Goal: Transaction & Acquisition: Purchase product/service

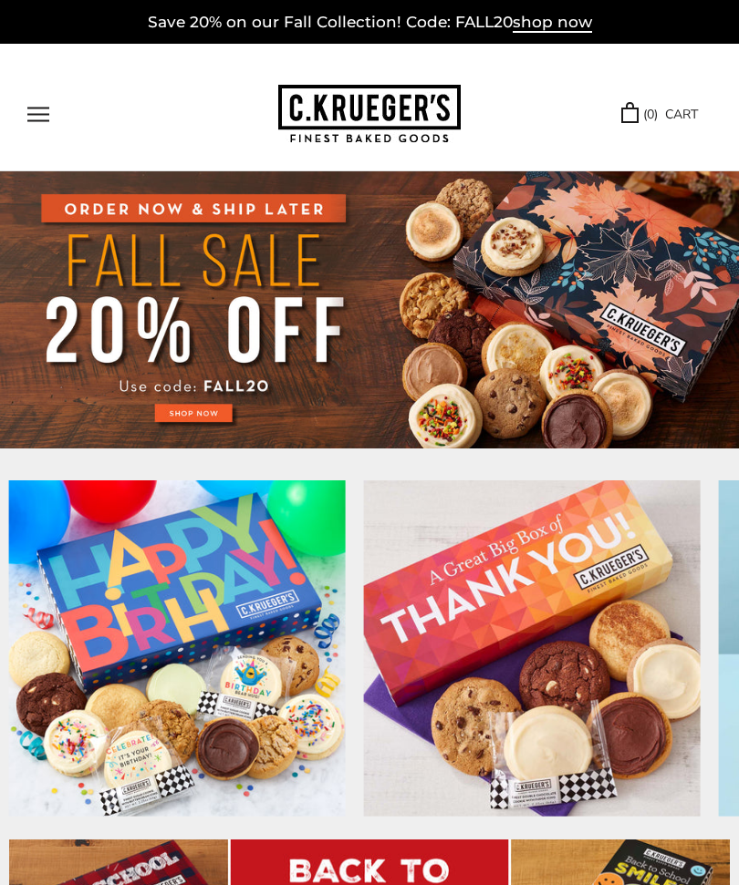
click at [31, 118] on button "Open navigation" at bounding box center [38, 115] width 22 height 16
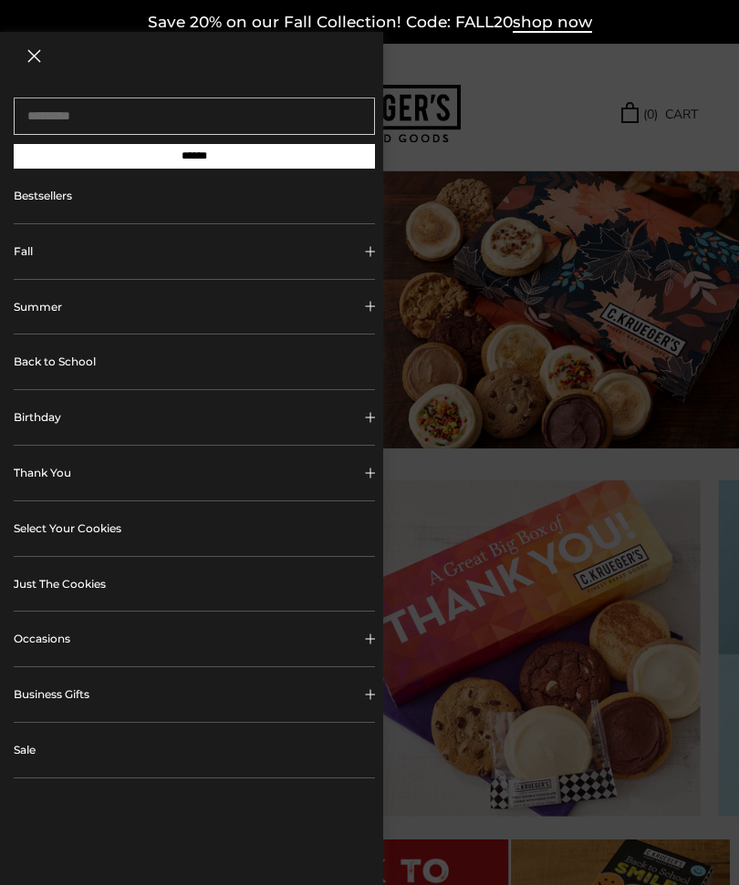
click at [316, 362] on link "Back to School" at bounding box center [194, 362] width 361 height 55
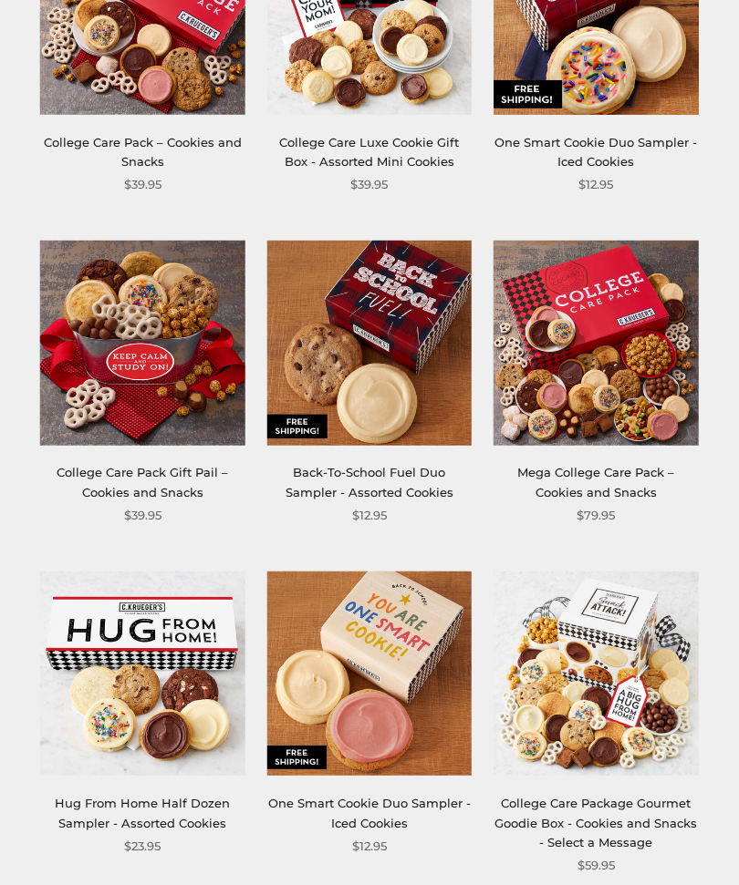
scroll to position [723, 0]
click at [399, 343] on img at bounding box center [369, 343] width 204 height 204
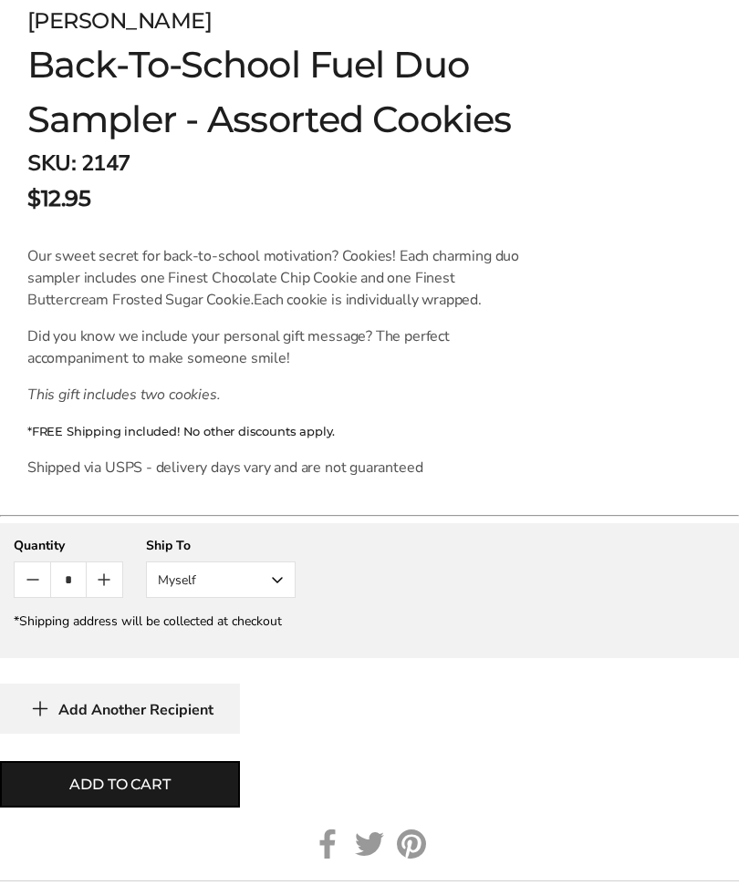
scroll to position [1017, 0]
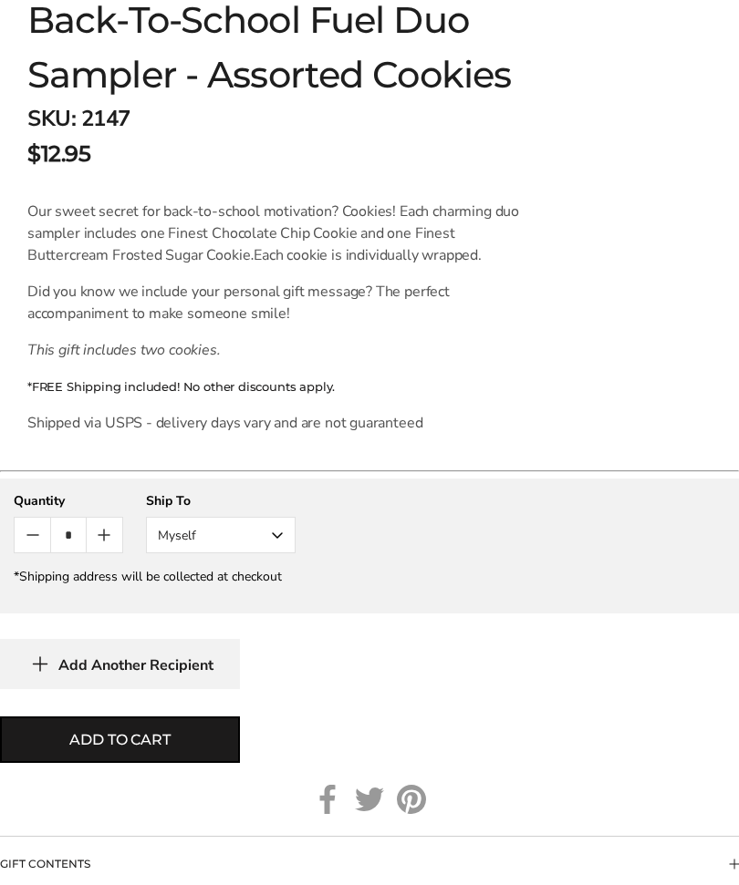
click at [265, 531] on button "Myself" at bounding box center [221, 535] width 150 height 36
click at [271, 606] on button "Other Recipient" at bounding box center [221, 602] width 148 height 33
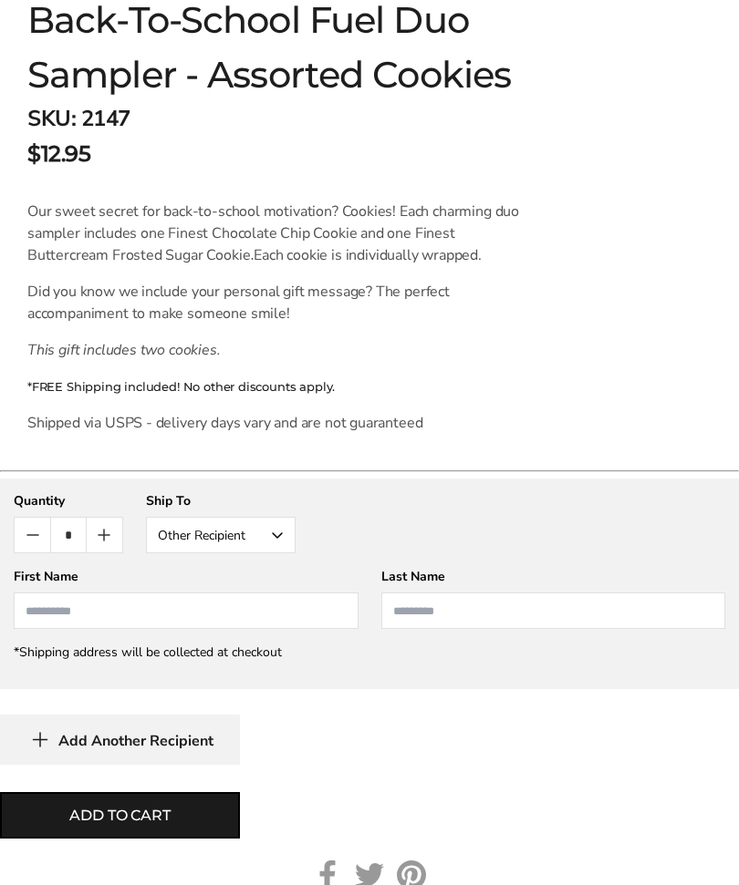
click at [243, 602] on input "First Name" at bounding box center [186, 611] width 345 height 36
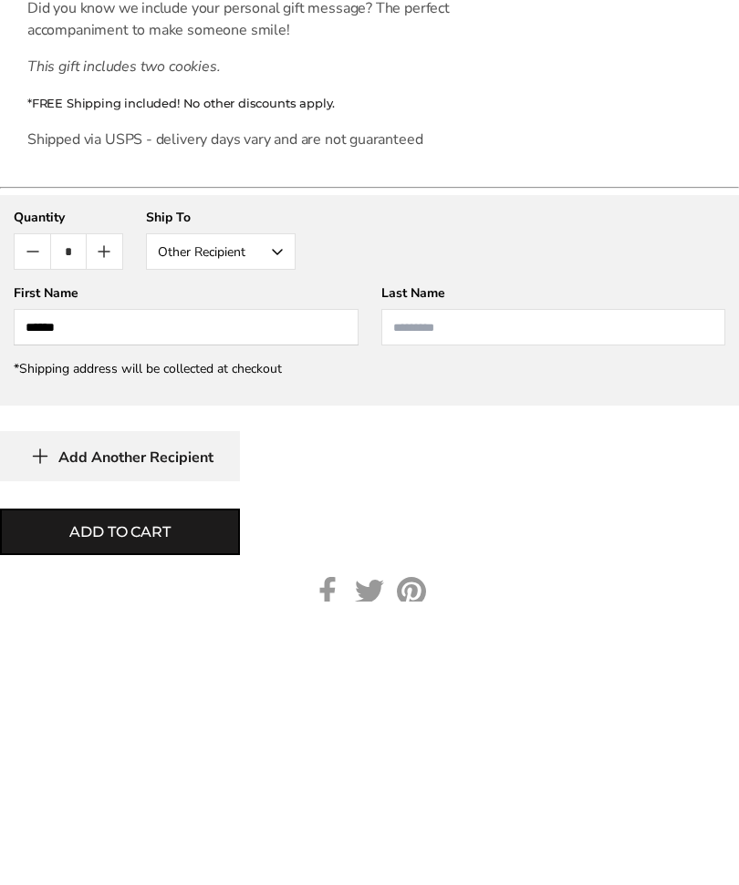
type input "******"
click at [487, 593] on input "Last Name" at bounding box center [553, 611] width 345 height 36
type input "**********"
click at [170, 805] on span "Add to cart" at bounding box center [119, 816] width 100 height 22
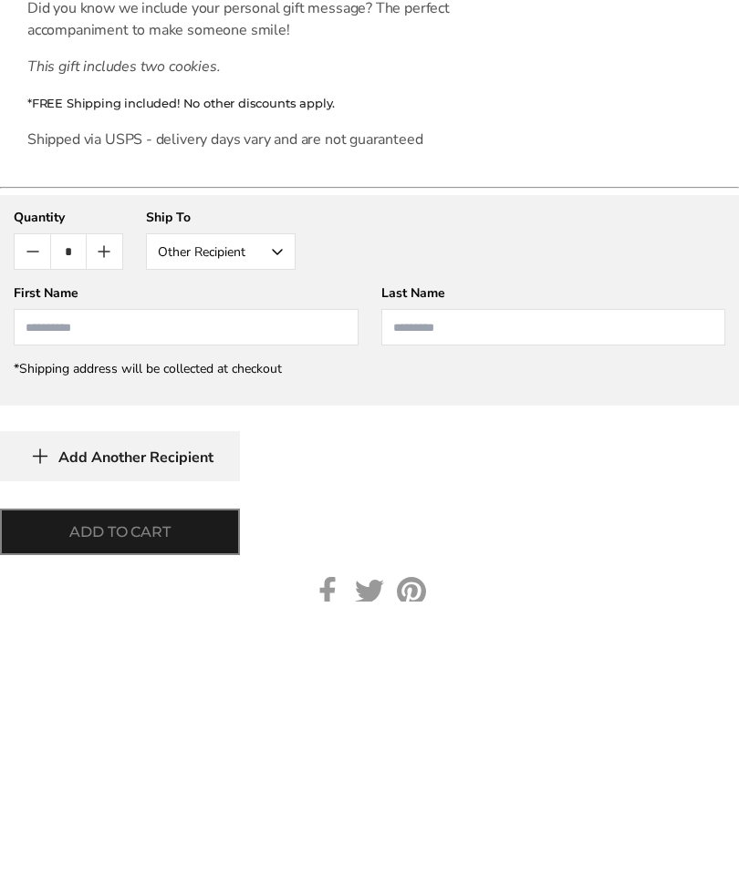
scroll to position [1300, 0]
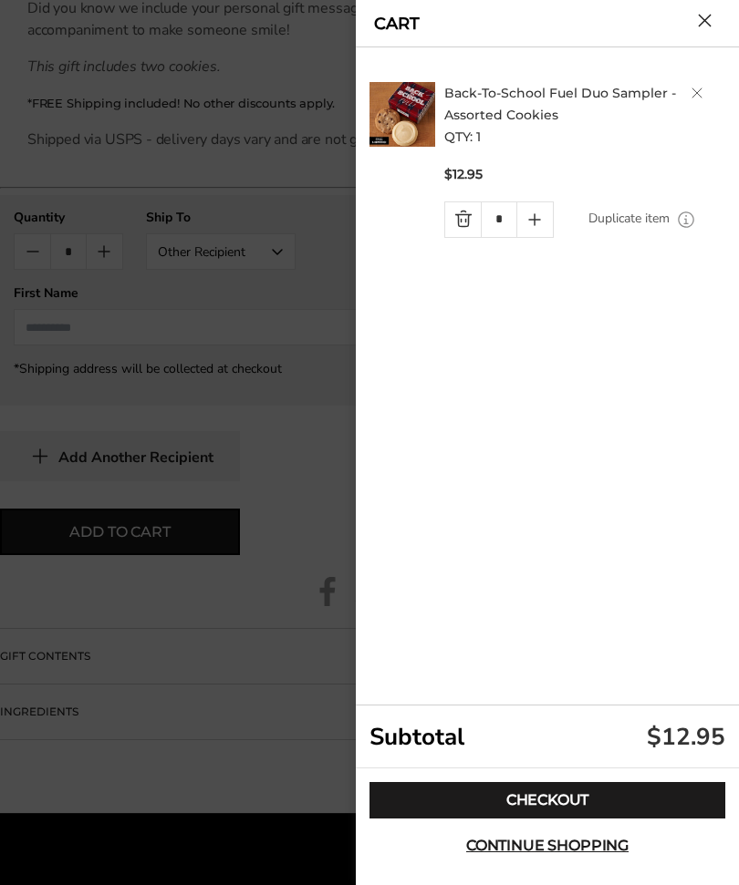
click at [607, 819] on link "Checkout" at bounding box center [547, 800] width 356 height 36
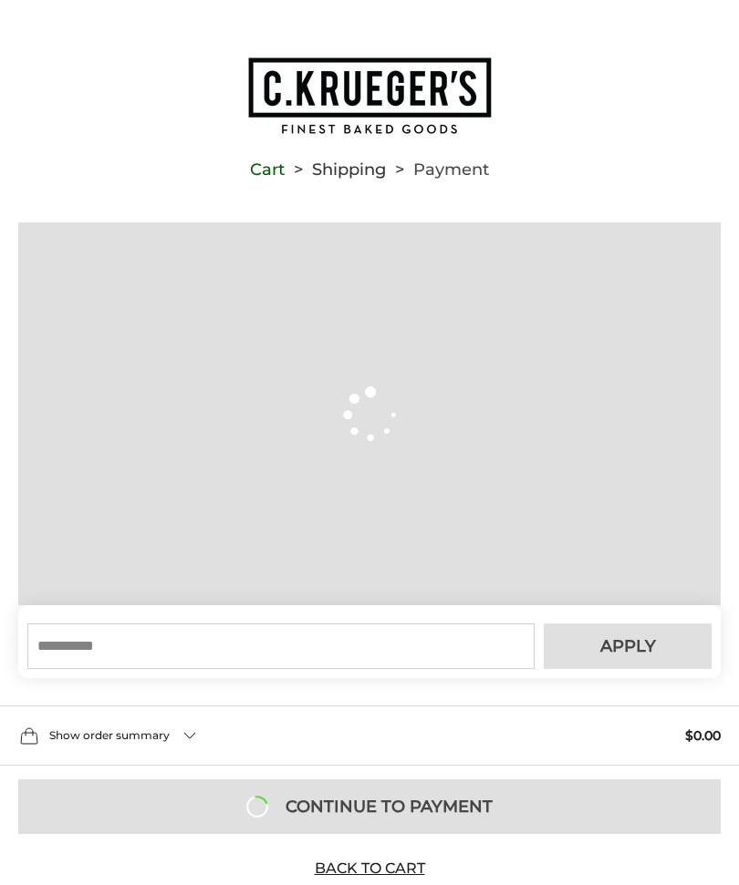
type input "**********"
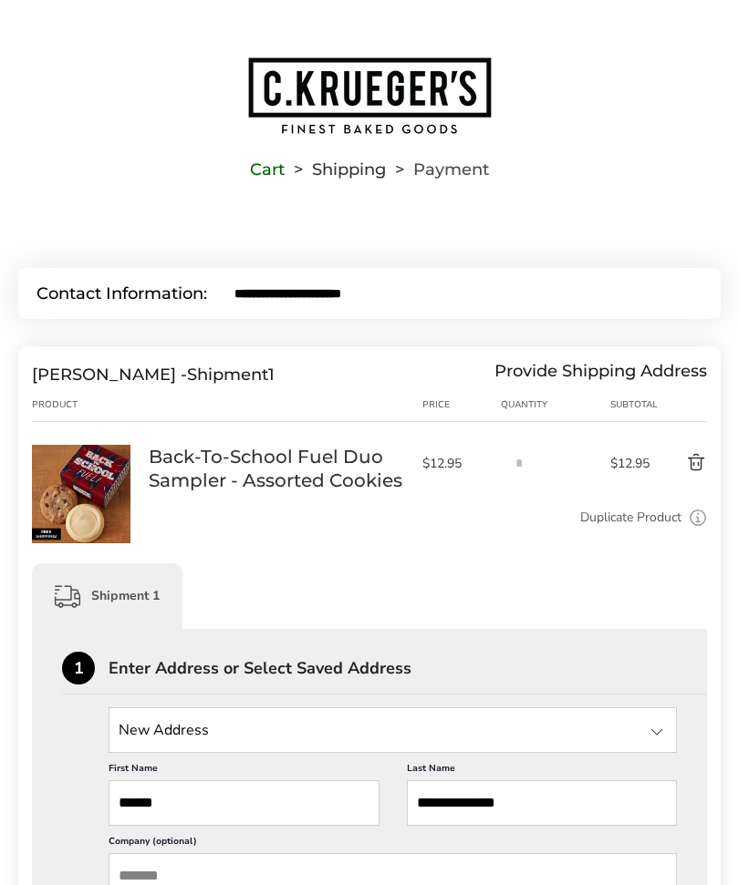
click at [662, 379] on div "Provide Shipping Address" at bounding box center [600, 375] width 212 height 20
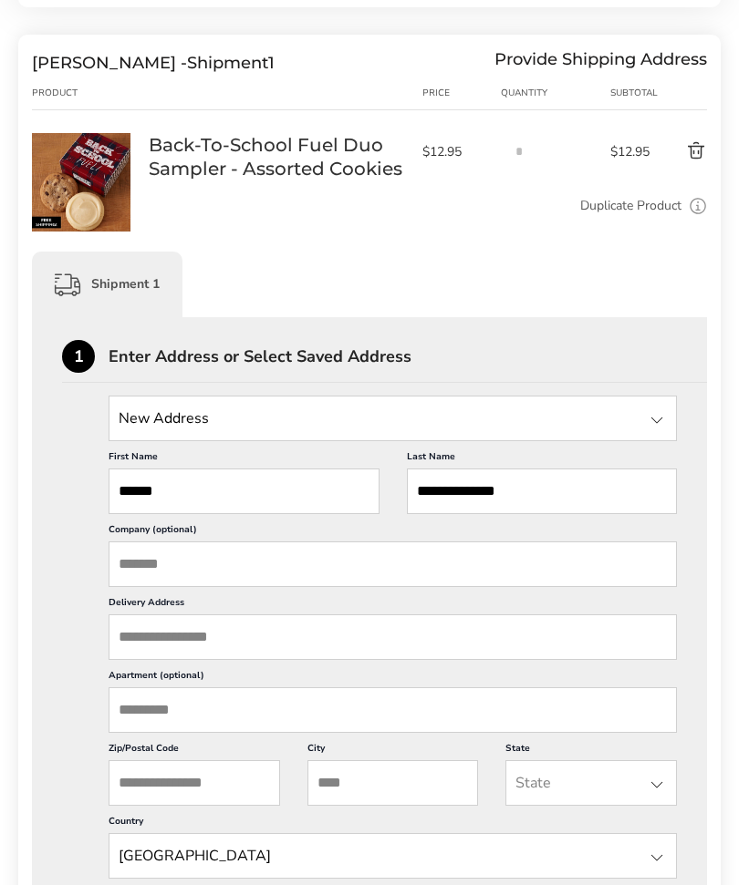
scroll to position [323, 0]
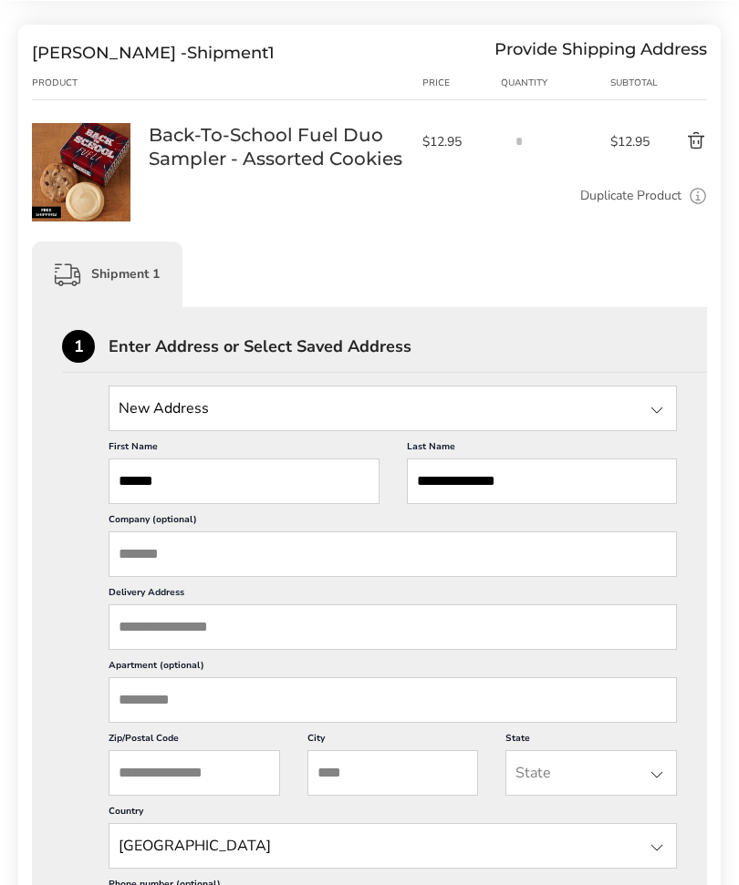
click at [623, 416] on input "State" at bounding box center [393, 408] width 568 height 46
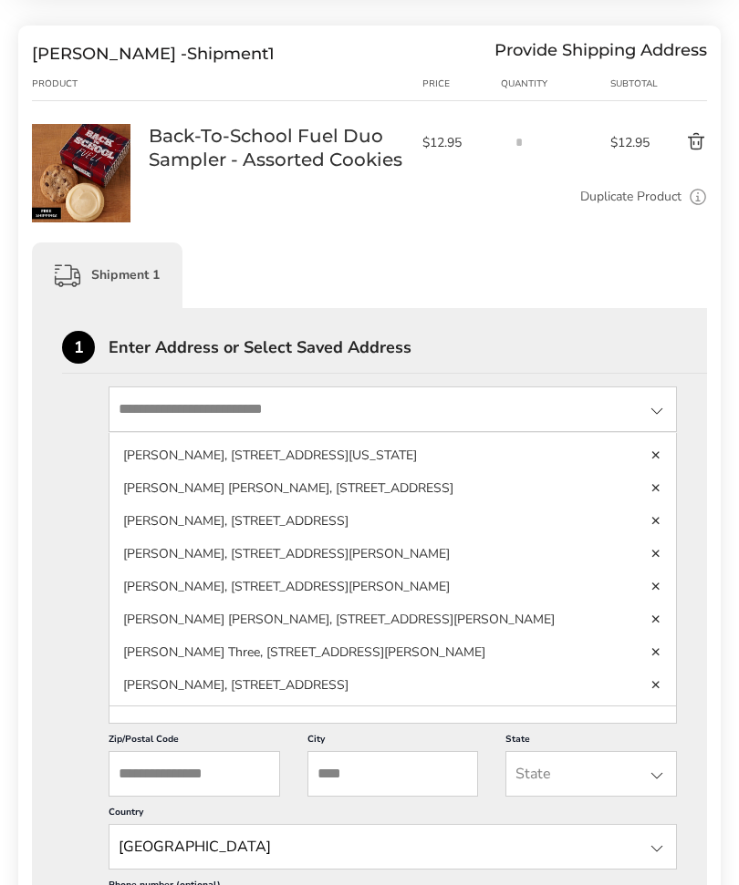
scroll to position [601, 0]
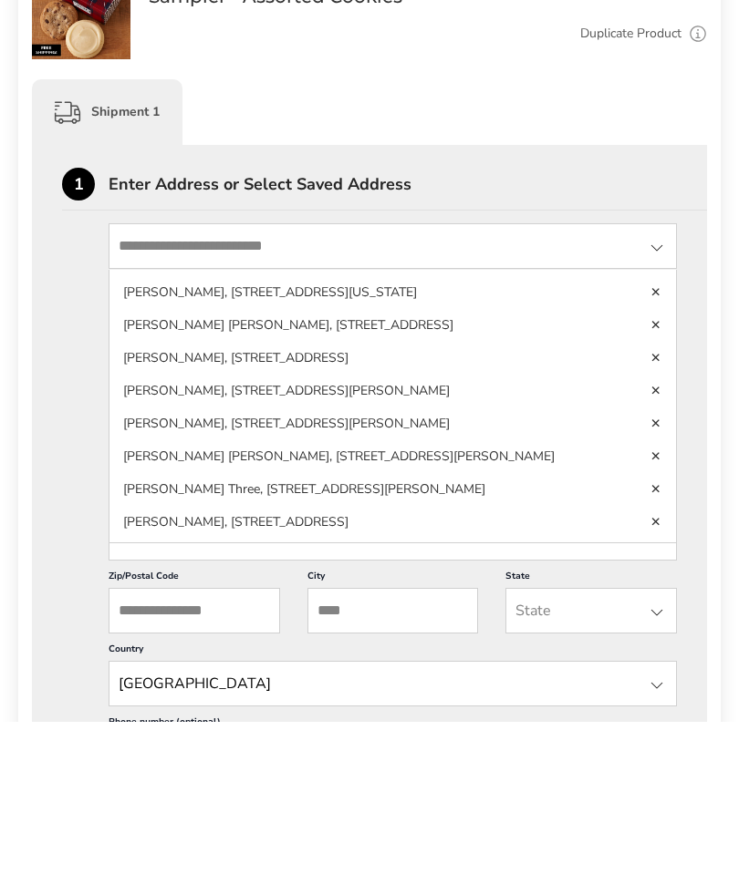
click at [520, 604] on li "Elijah Steffensmeier, 810 Via Linda St, West Point, NE, 68788-2610, United Stat…" at bounding box center [392, 620] width 566 height 33
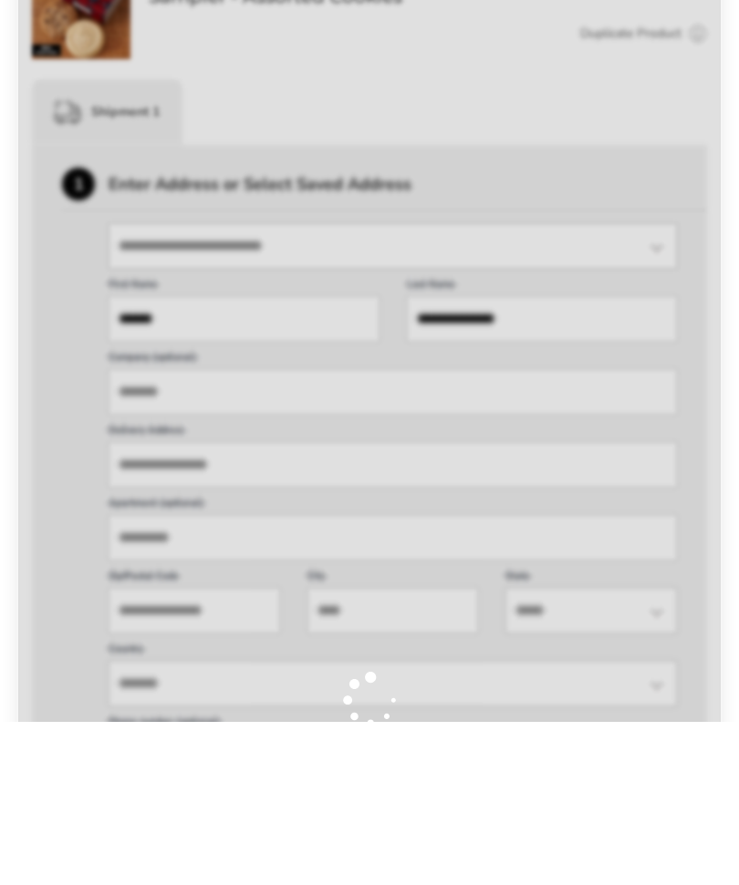
scroll to position [485, 0]
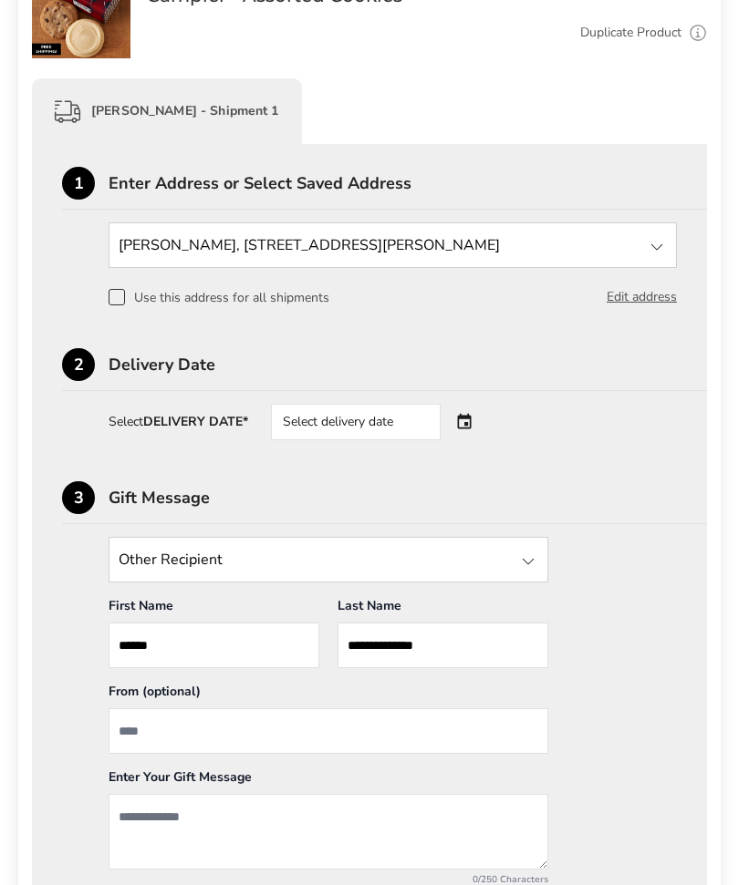
click at [420, 427] on div "Select delivery date" at bounding box center [356, 422] width 170 height 36
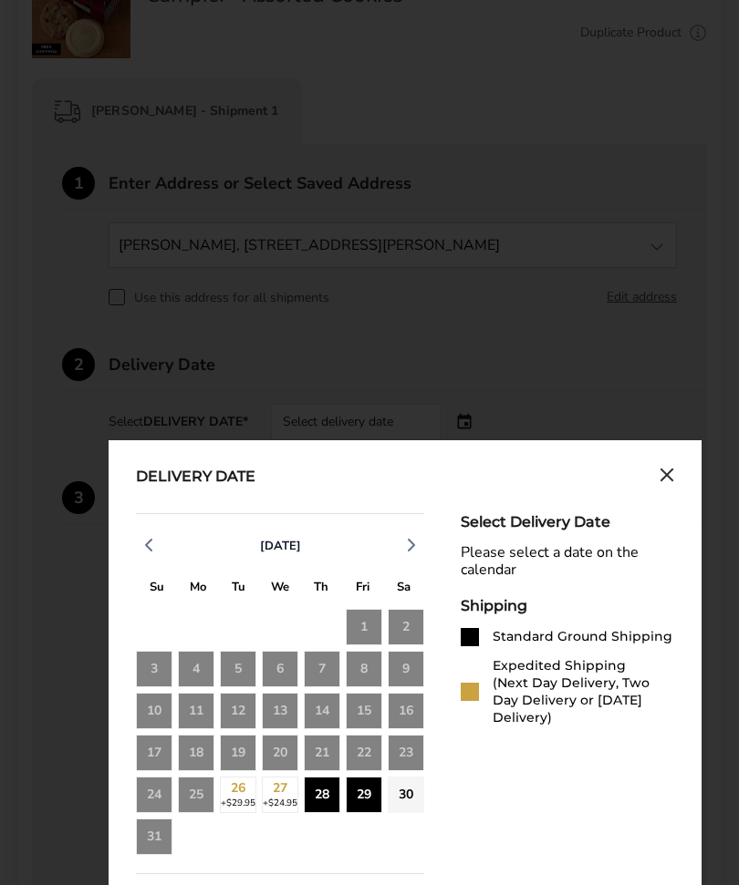
click at [325, 794] on div "28" at bounding box center [322, 795] width 36 height 36
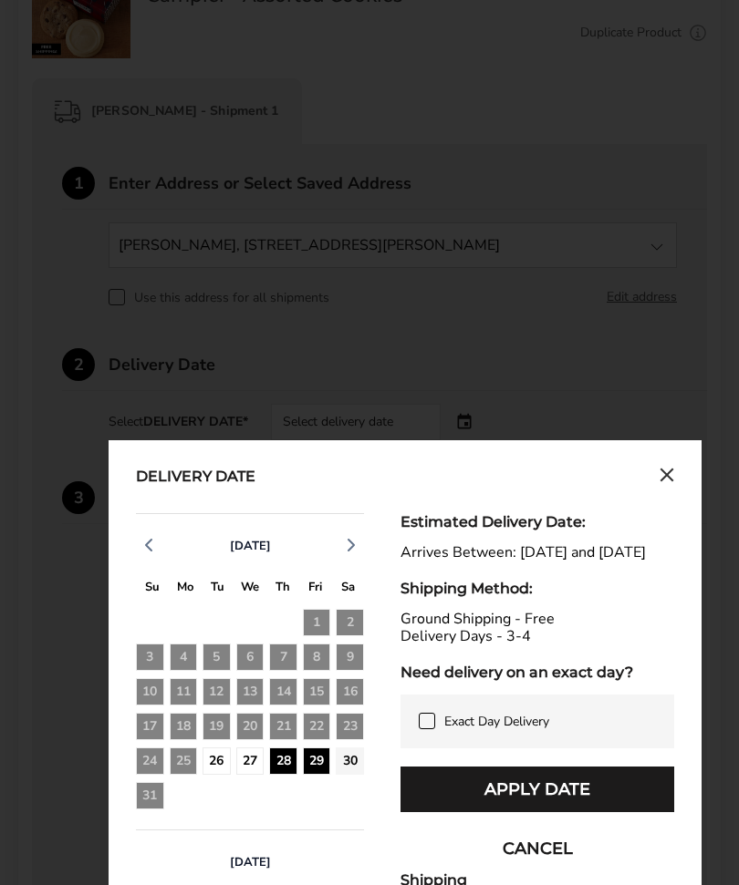
click at [556, 805] on button "Apply Date" at bounding box center [537, 790] width 274 height 46
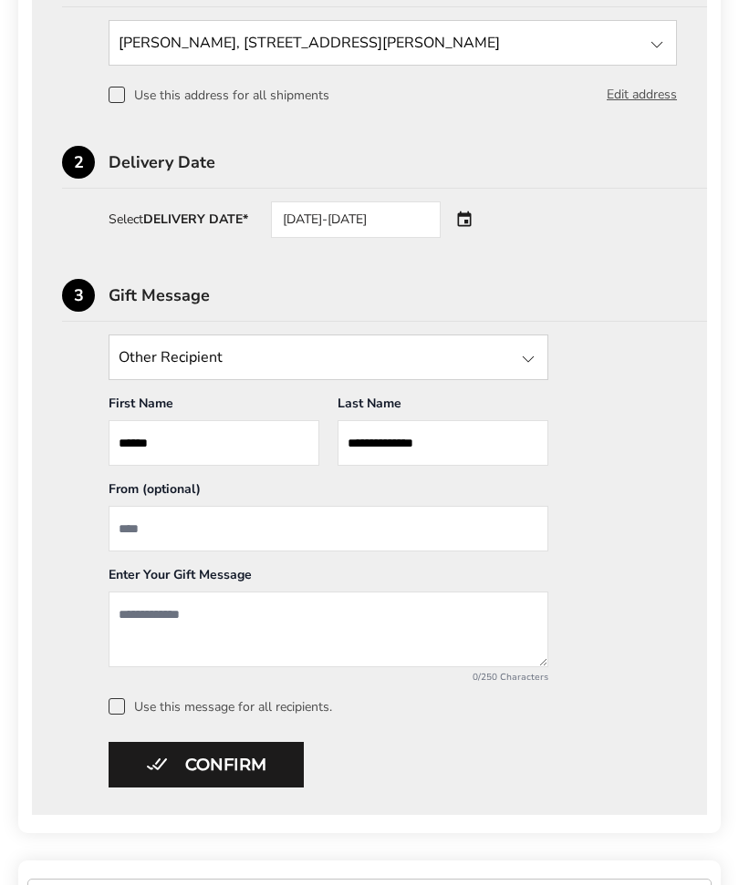
scroll to position [697, 0]
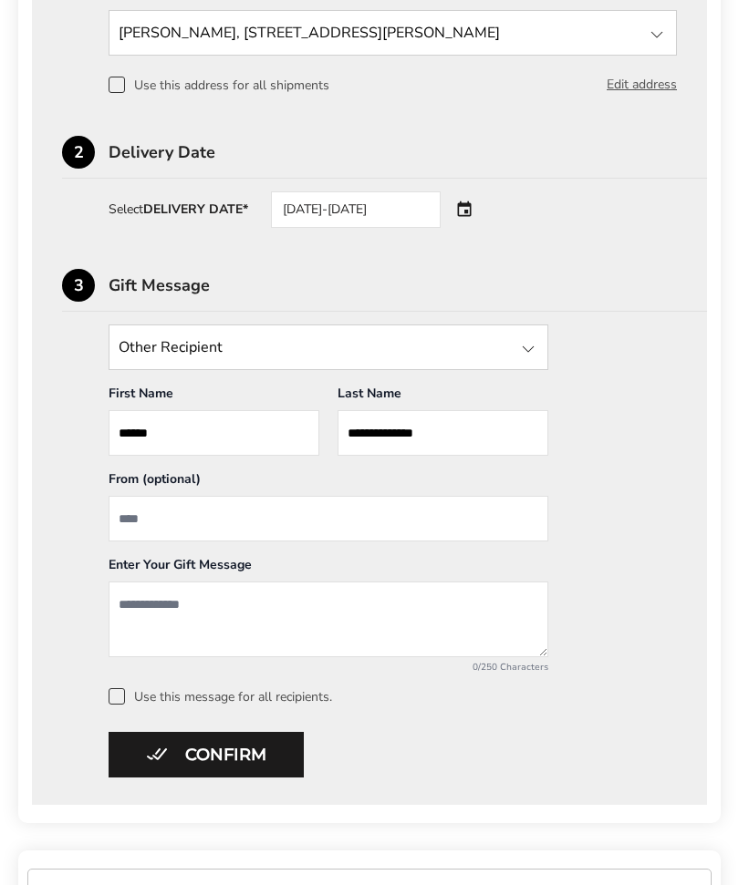
click at [406, 514] on input "From" at bounding box center [329, 520] width 440 height 46
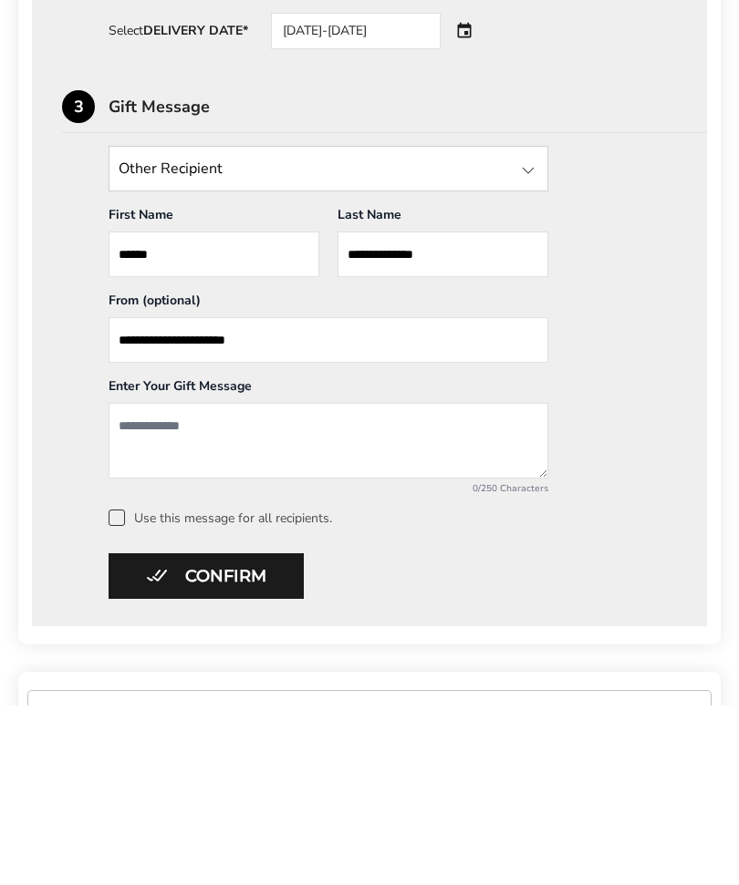
type input "**********"
click at [359, 583] on textarea "Add a message" at bounding box center [329, 621] width 440 height 76
type textarea "**********"
click at [245, 733] on button "Confirm" at bounding box center [206, 756] width 195 height 46
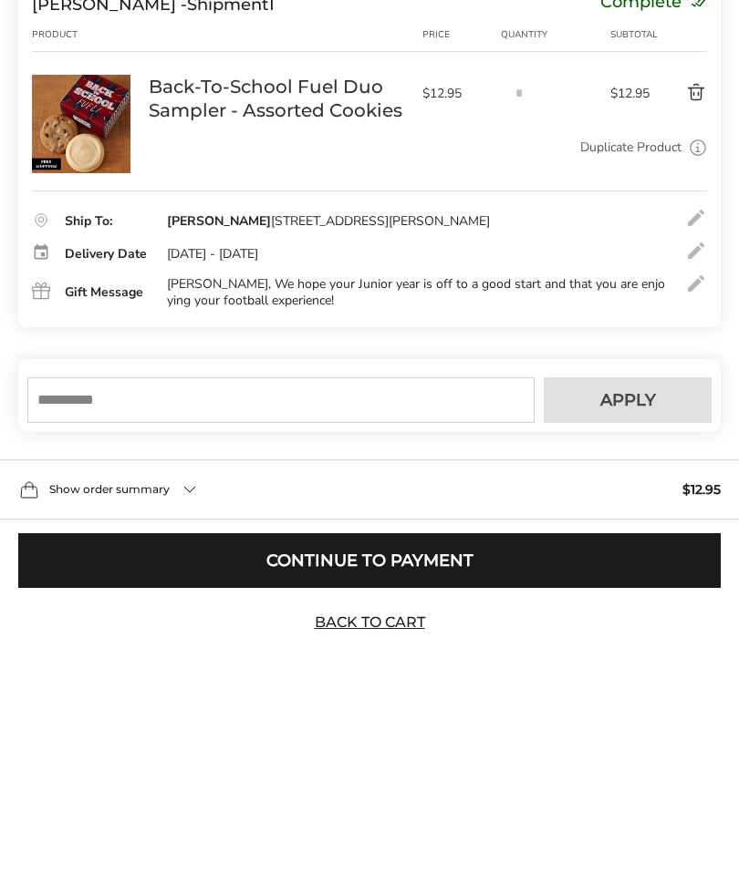
scroll to position [161, 0]
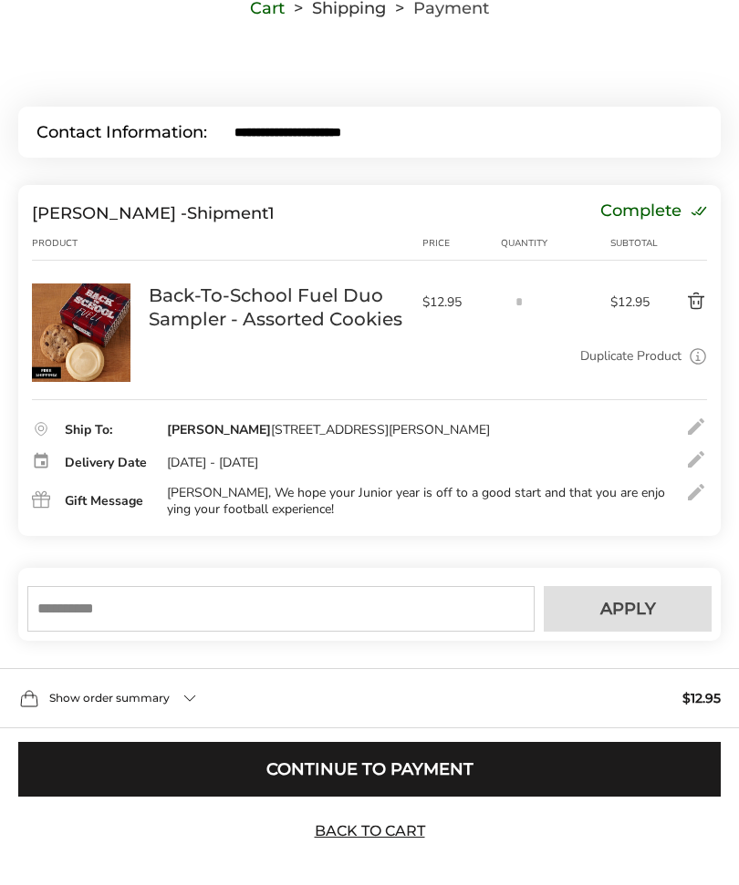
click at [563, 794] on button "Continue to Payment" at bounding box center [369, 769] width 702 height 55
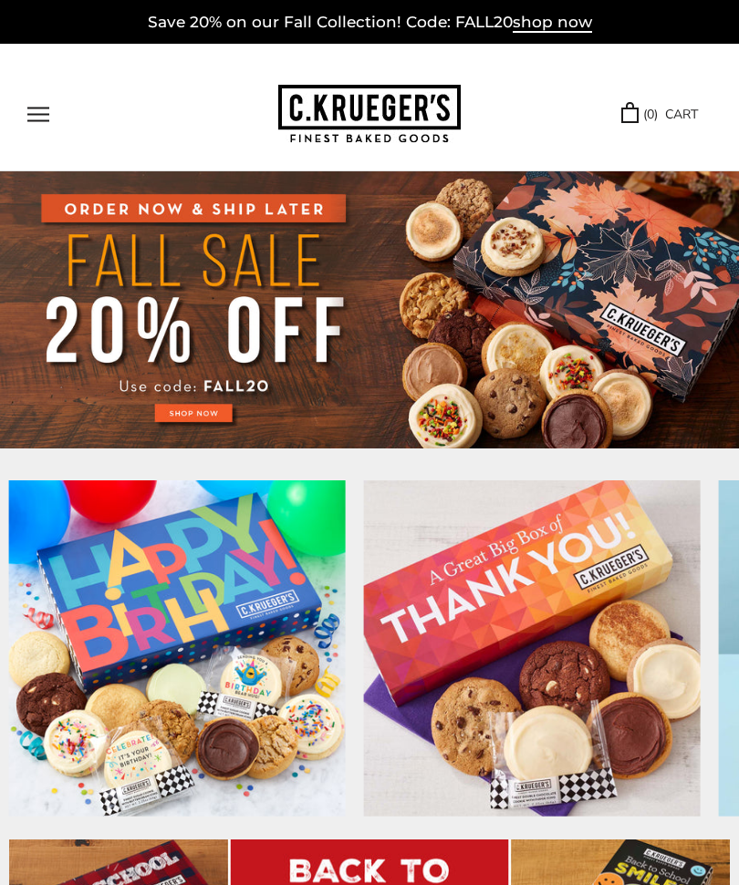
click at [29, 108] on button "Open navigation" at bounding box center [38, 115] width 22 height 16
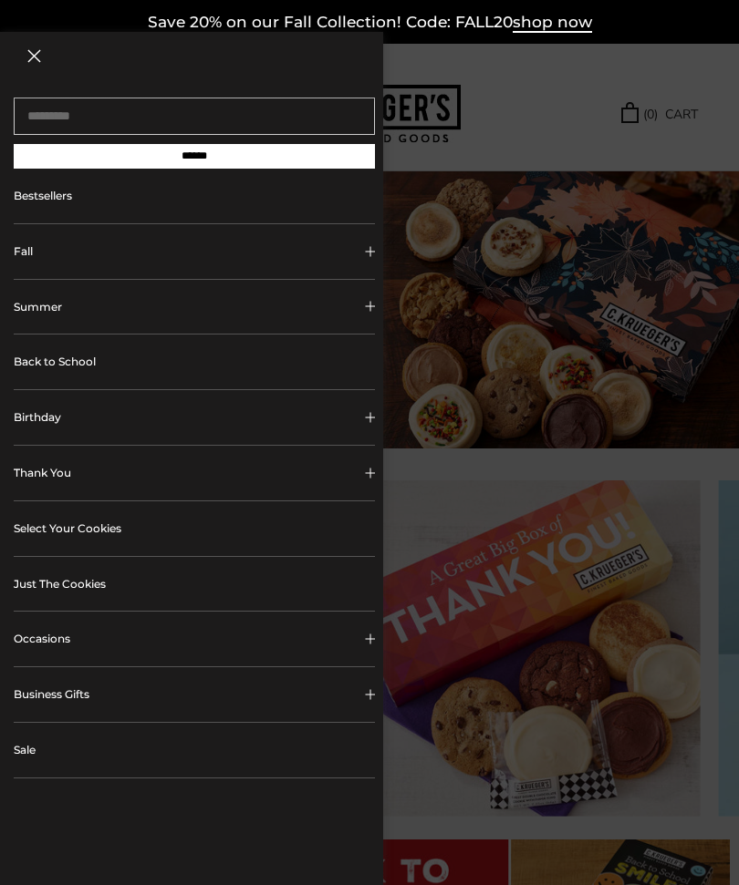
click at [63, 360] on link "Back to School" at bounding box center [194, 362] width 361 height 55
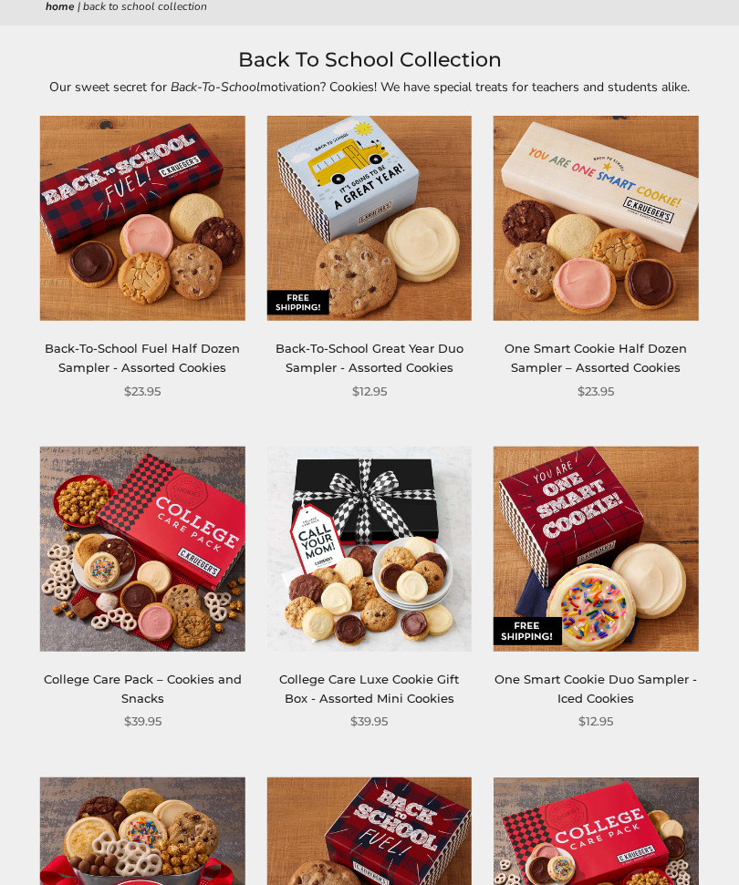
scroll to position [186, 0]
click at [405, 350] on link "Back-To-School Great Year Duo Sampler - Assorted Cookies" at bounding box center [369, 358] width 188 height 34
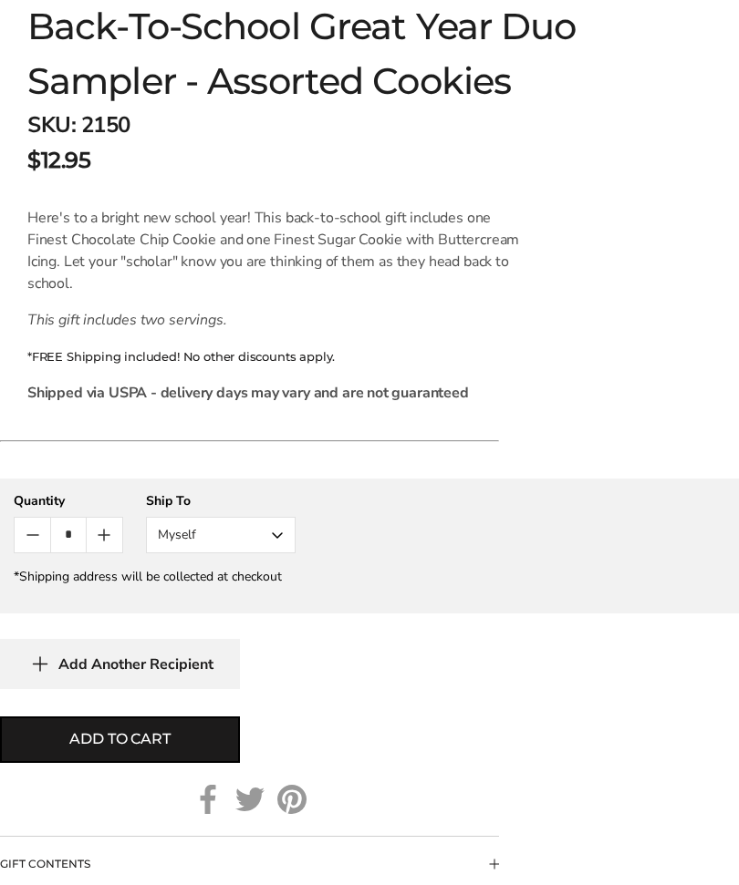
scroll to position [1020, 0]
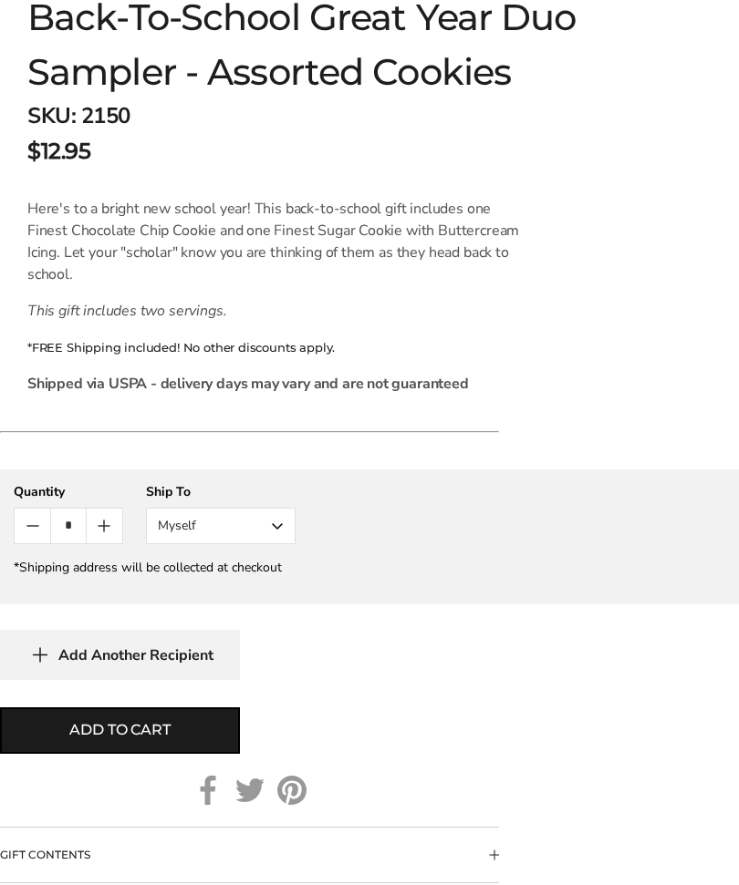
click at [264, 527] on button "Myself" at bounding box center [221, 527] width 150 height 36
click at [268, 586] on button "Other Recipient" at bounding box center [221, 593] width 148 height 33
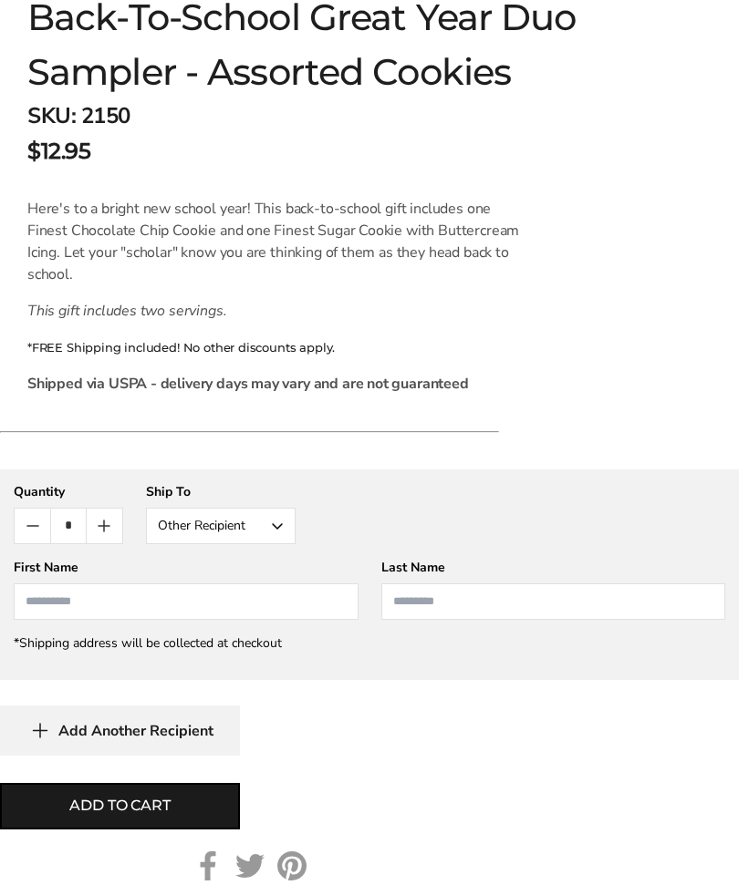
click at [212, 594] on input "First Name" at bounding box center [186, 602] width 345 height 36
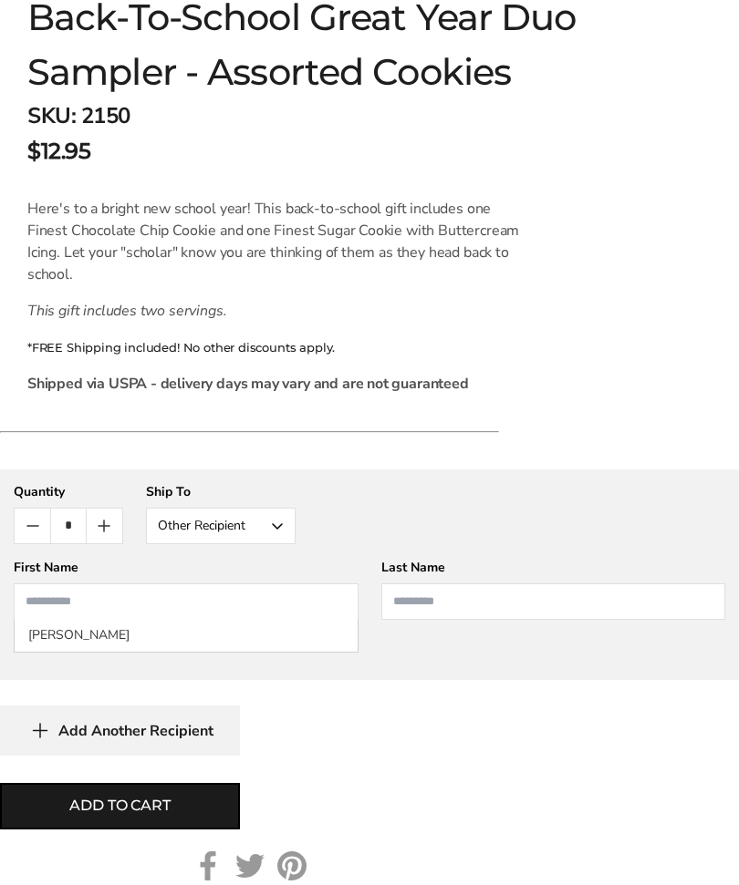
scroll to position [1020, 0]
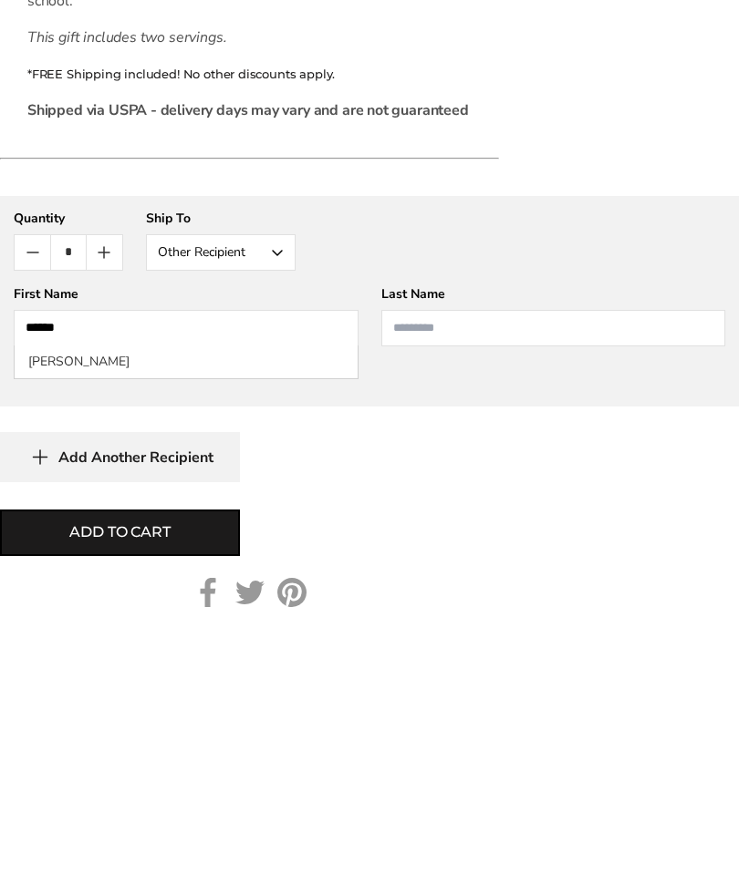
type input "******"
click at [516, 585] on input "Last Name" at bounding box center [553, 603] width 345 height 36
type input "*******"
click at [137, 796] on span "Add to cart" at bounding box center [119, 807] width 100 height 22
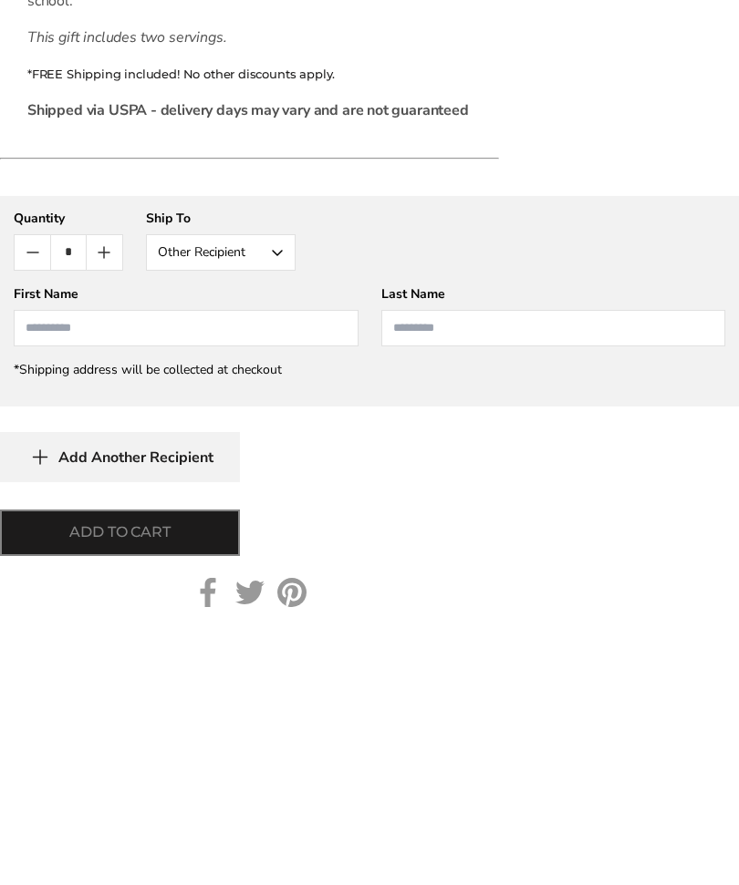
scroll to position [1295, 0]
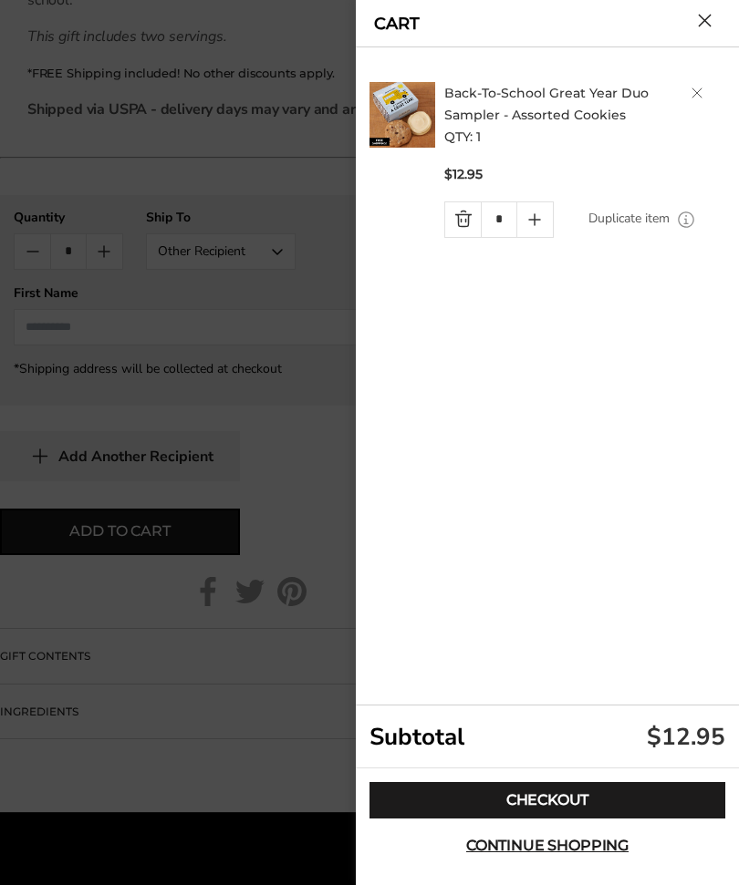
click at [556, 854] on span "Continue shopping" at bounding box center [547, 846] width 162 height 15
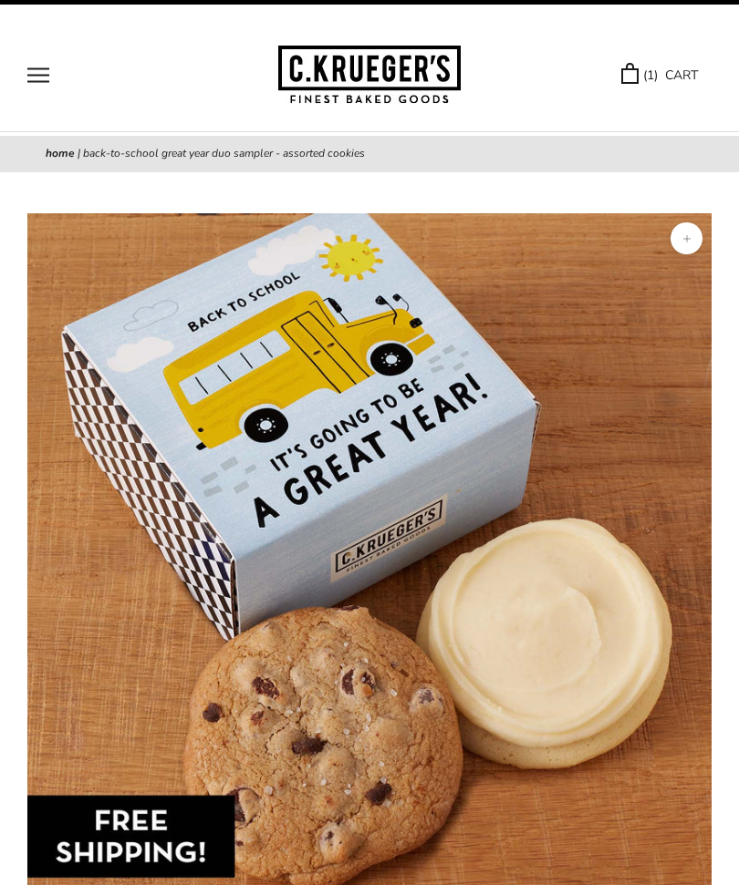
scroll to position [0, 0]
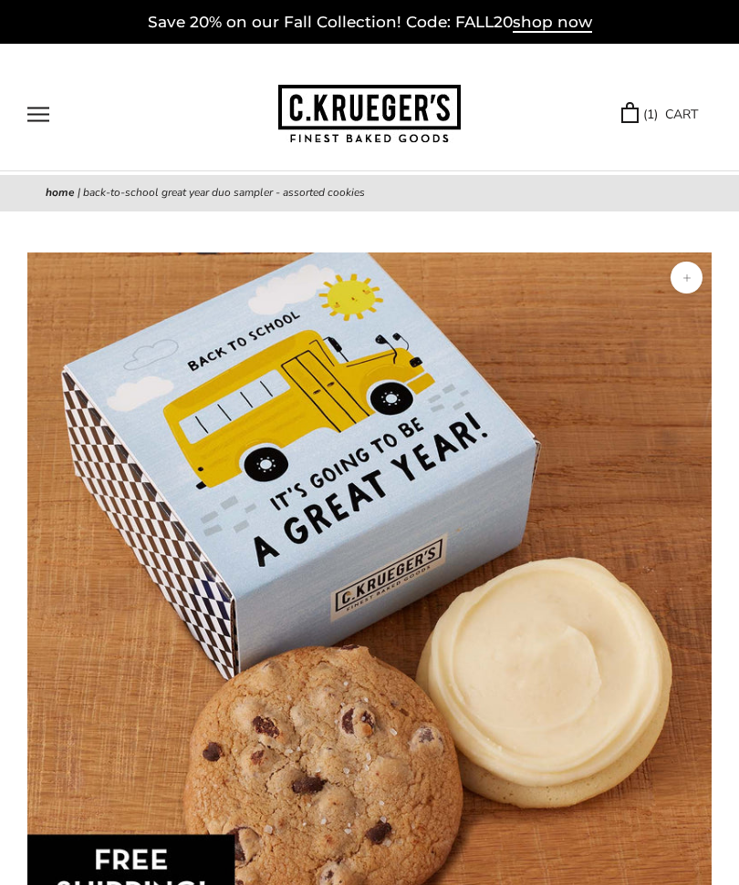
click at [27, 110] on button "Open navigation" at bounding box center [38, 115] width 22 height 16
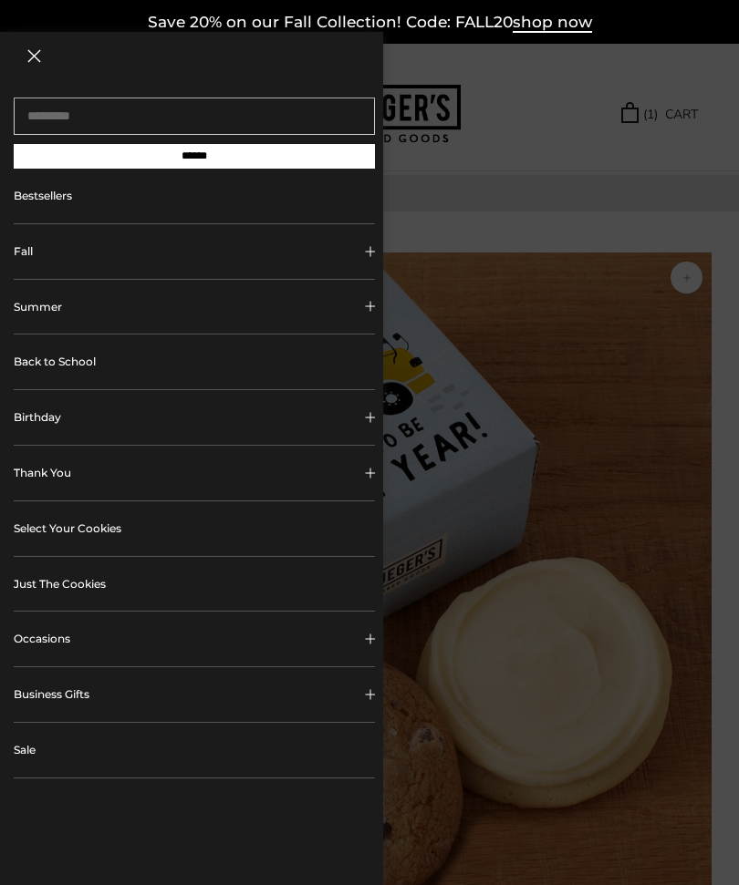
click at [89, 364] on link "Back to School" at bounding box center [194, 362] width 361 height 55
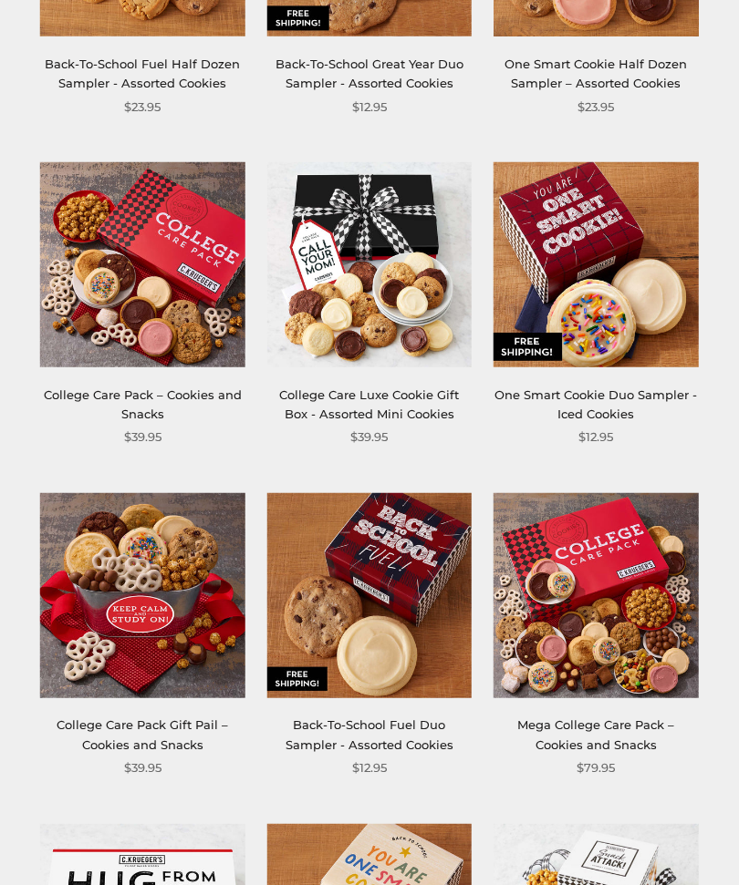
scroll to position [432, 0]
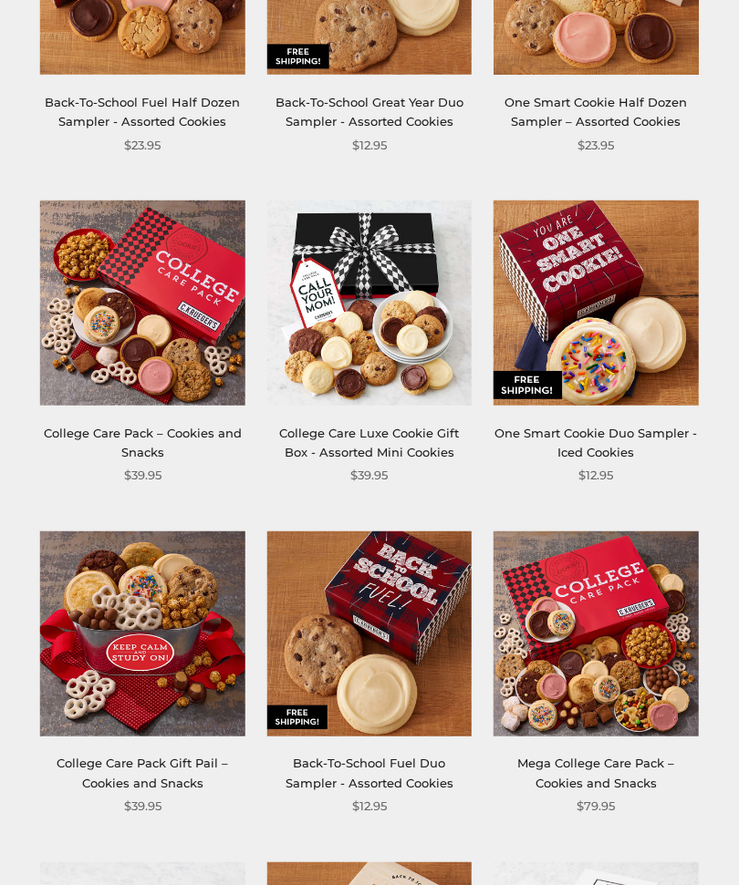
click at [406, 760] on link "Back-To-School Fuel Duo Sampler - Assorted Cookies" at bounding box center [369, 773] width 168 height 34
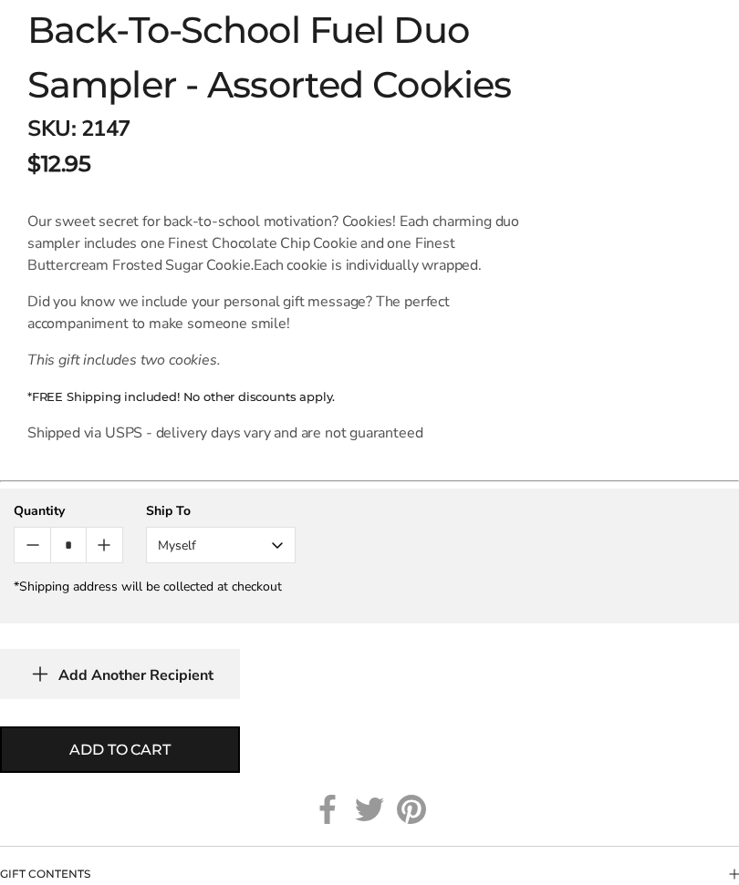
scroll to position [1015, 0]
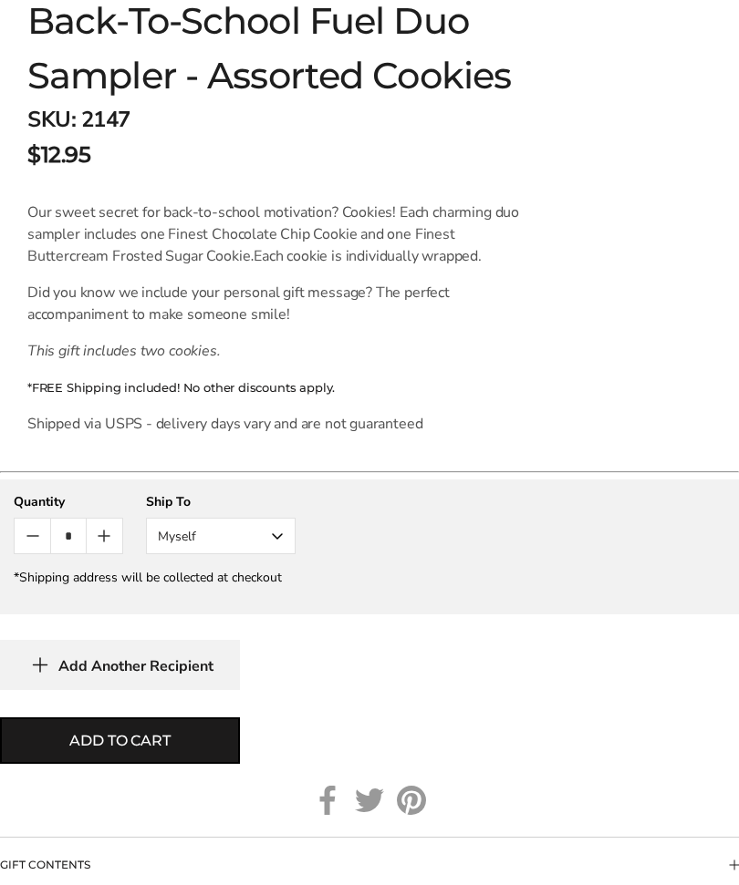
click at [267, 539] on button "Myself" at bounding box center [221, 537] width 150 height 36
click at [267, 601] on button "Other Recipient" at bounding box center [221, 603] width 148 height 33
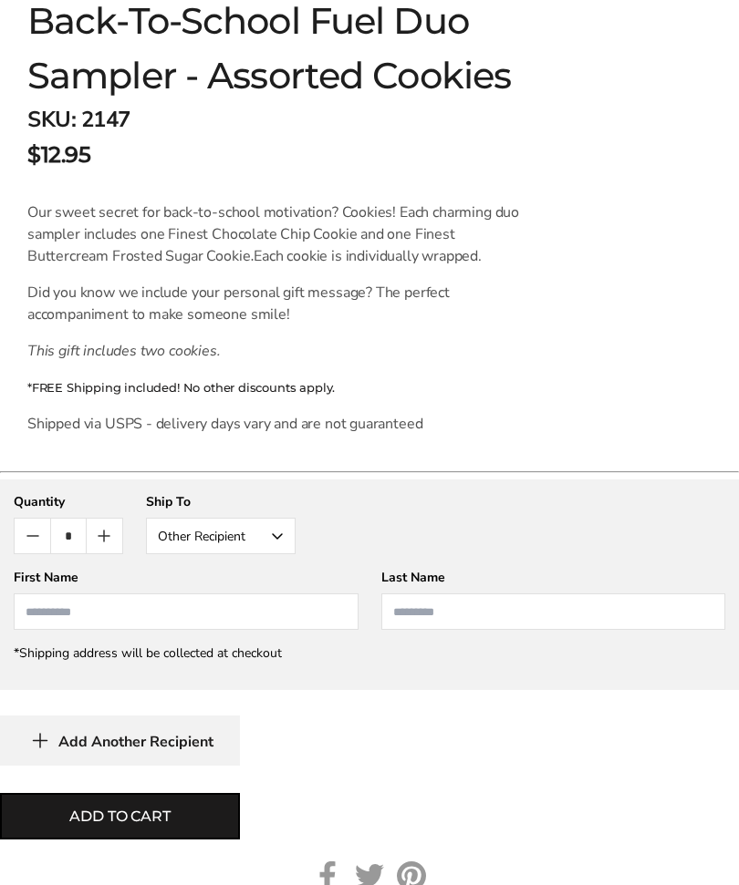
click at [206, 604] on input "First Name" at bounding box center [186, 612] width 345 height 36
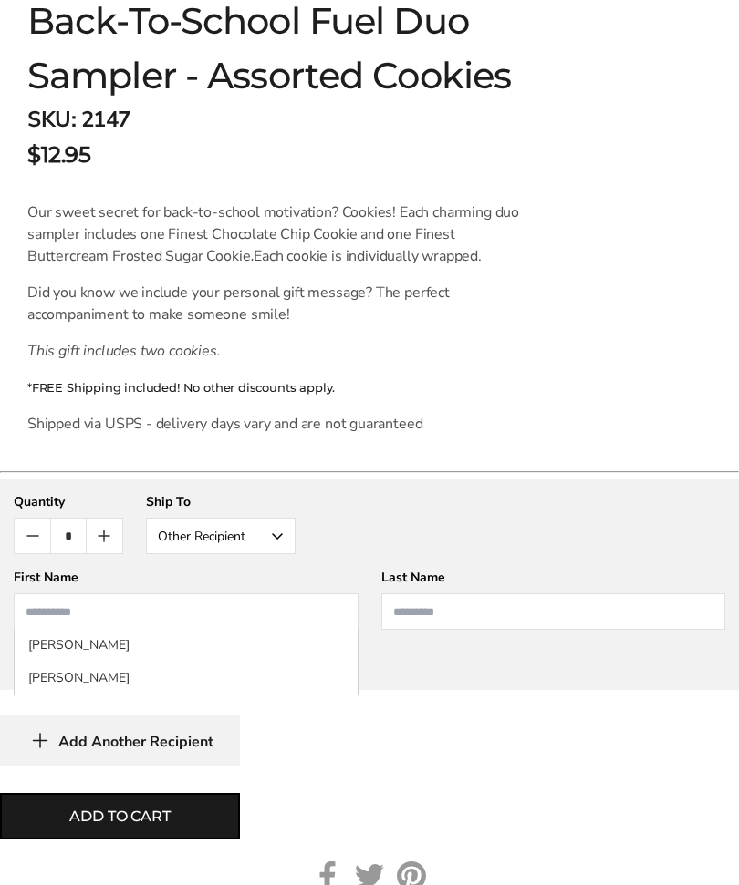
scroll to position [1015, 0]
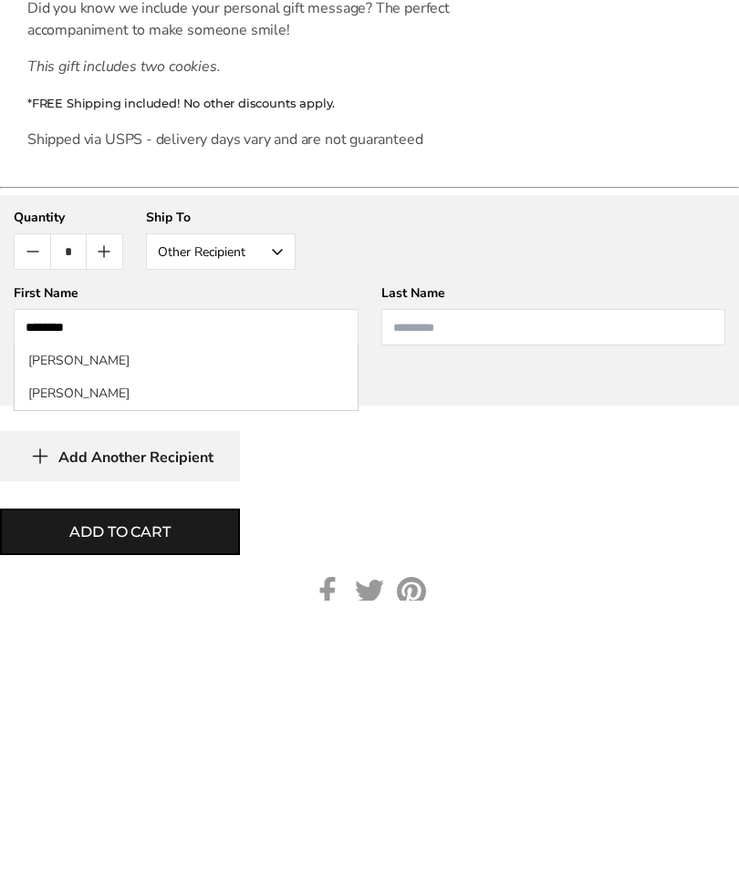
type input "*******"
click at [519, 595] on input "Last Name" at bounding box center [553, 613] width 345 height 36
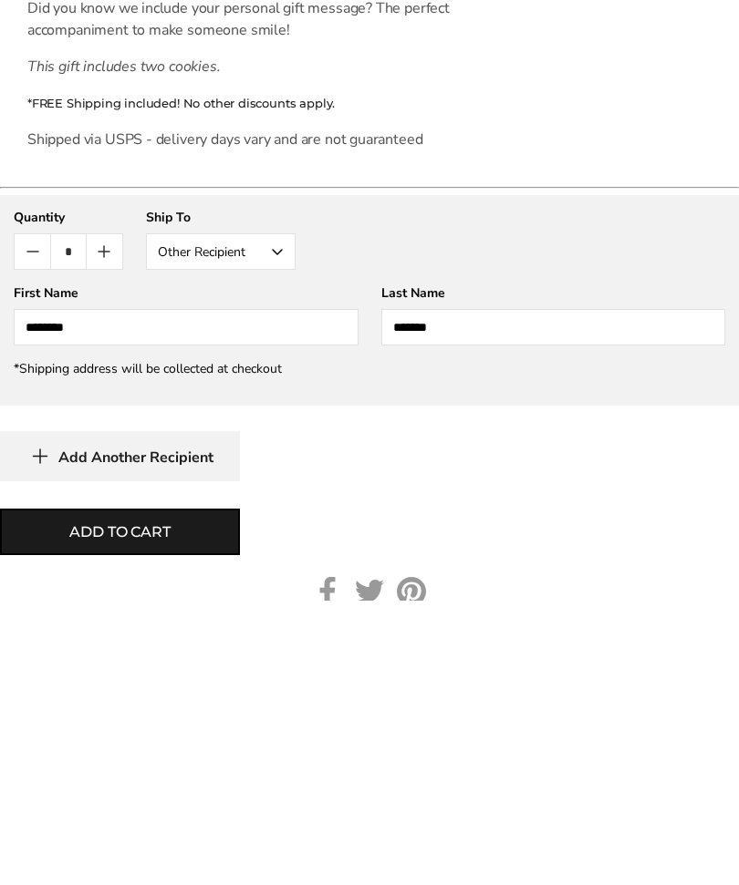
type input "*******"
click at [183, 794] on button "Add to cart" at bounding box center [120, 817] width 240 height 47
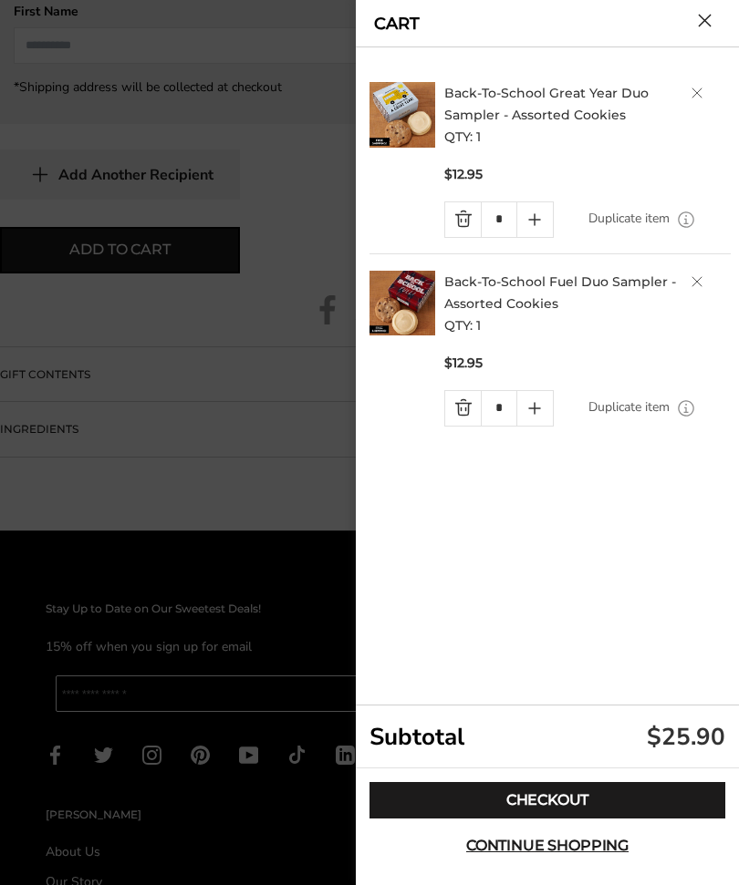
scroll to position [1194, 0]
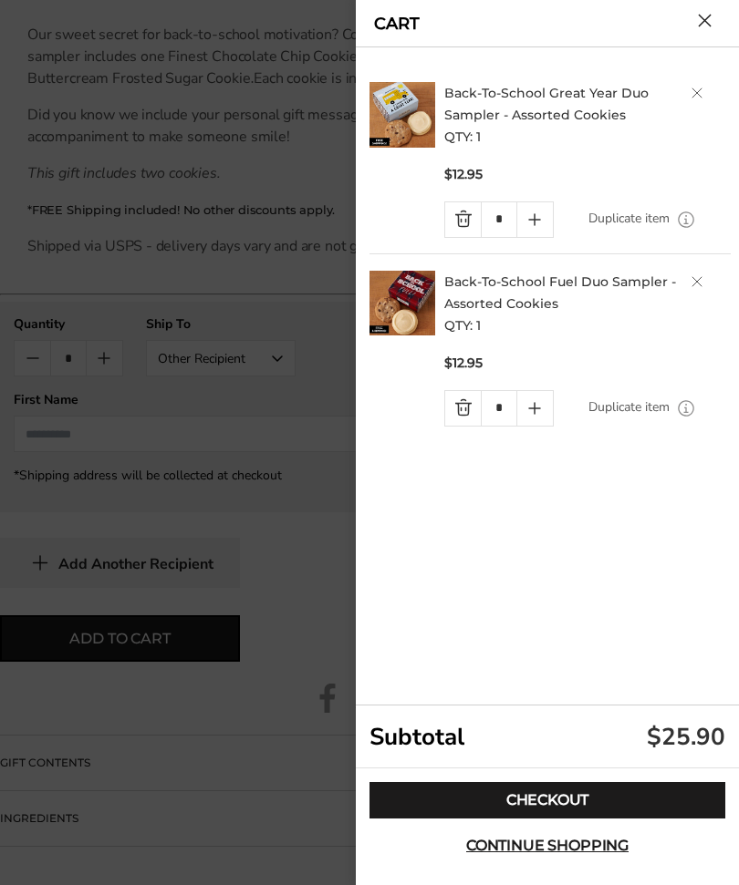
click at [623, 819] on link "Checkout" at bounding box center [547, 800] width 356 height 36
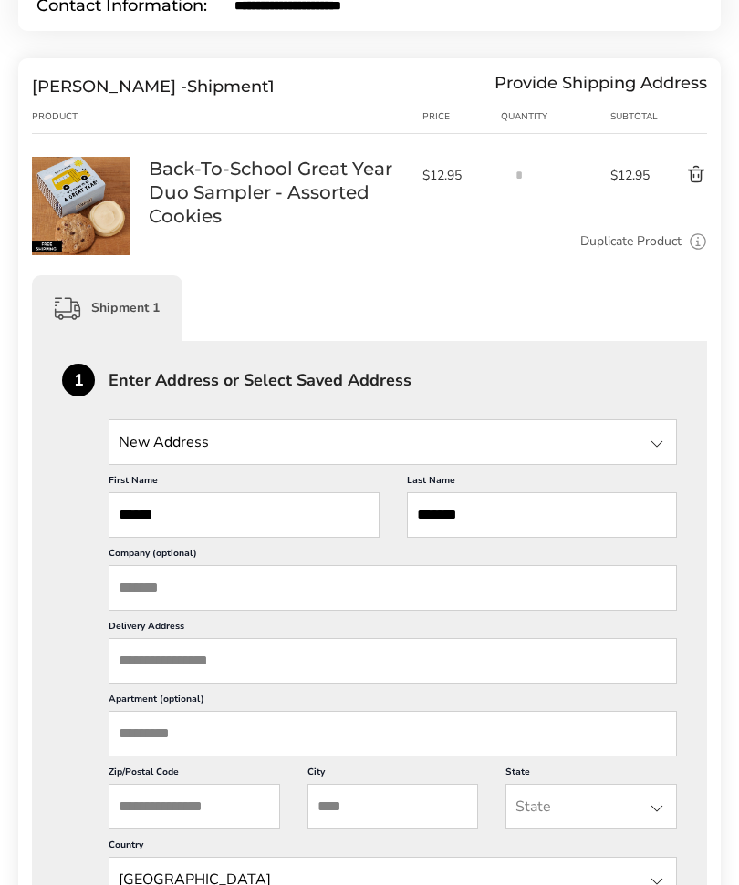
scroll to position [284, 0]
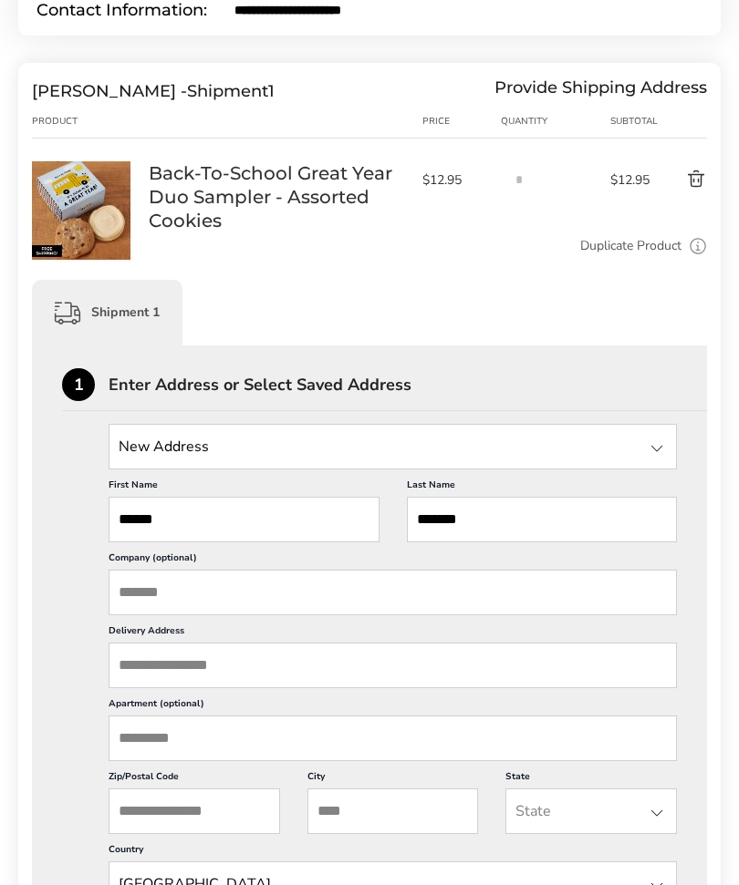
click at [601, 459] on input "State" at bounding box center [393, 447] width 568 height 46
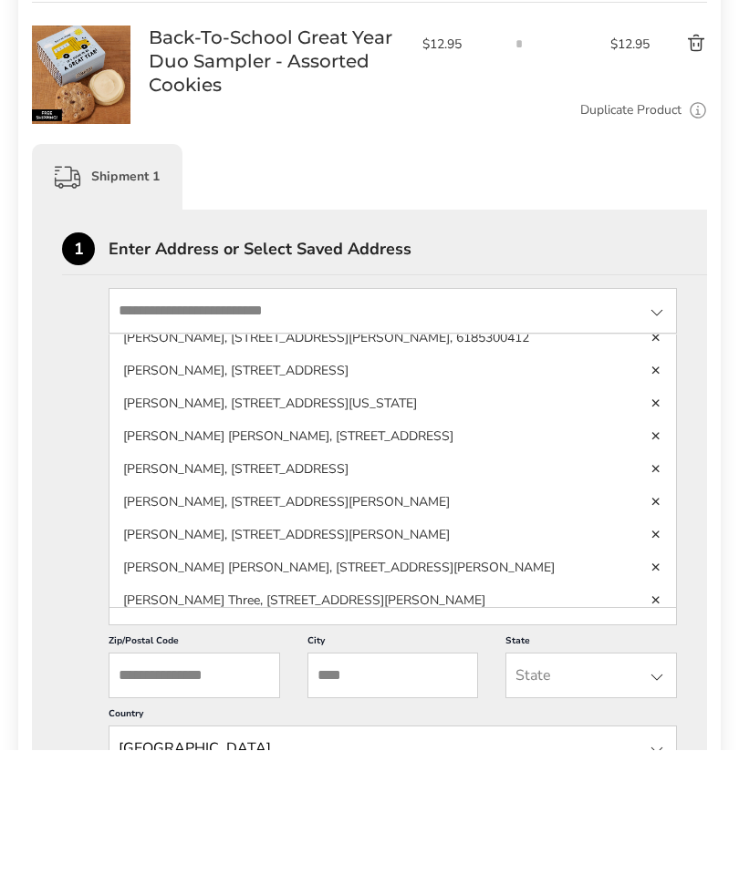
scroll to position [451, 0]
click at [467, 492] on li "[PERSON_NAME], [STREET_ADDRESS][PERSON_NAME], 6185300412" at bounding box center [392, 508] width 566 height 33
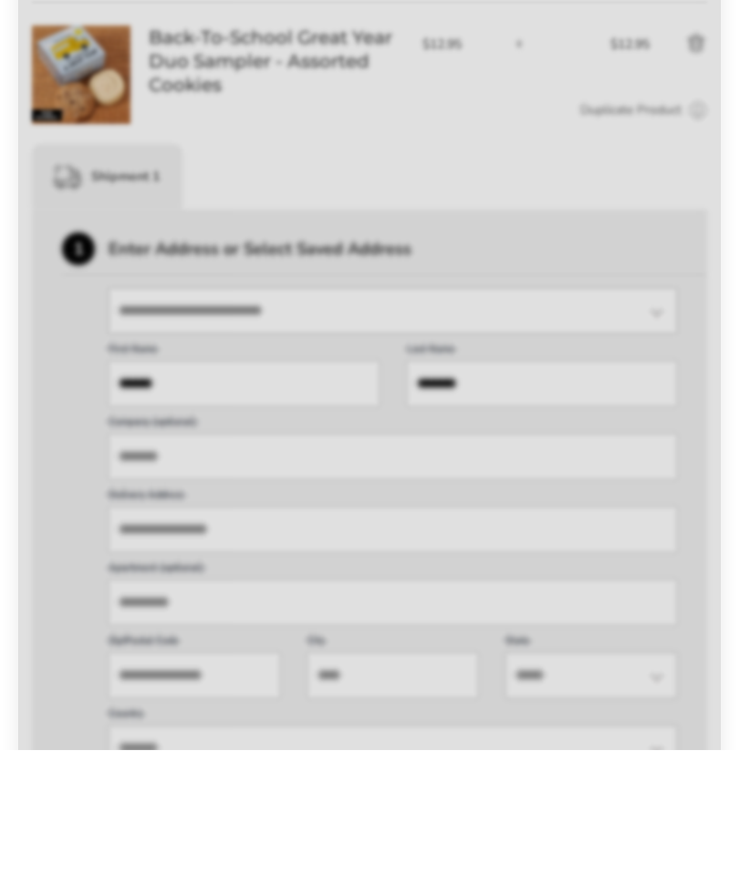
scroll to position [419, 0]
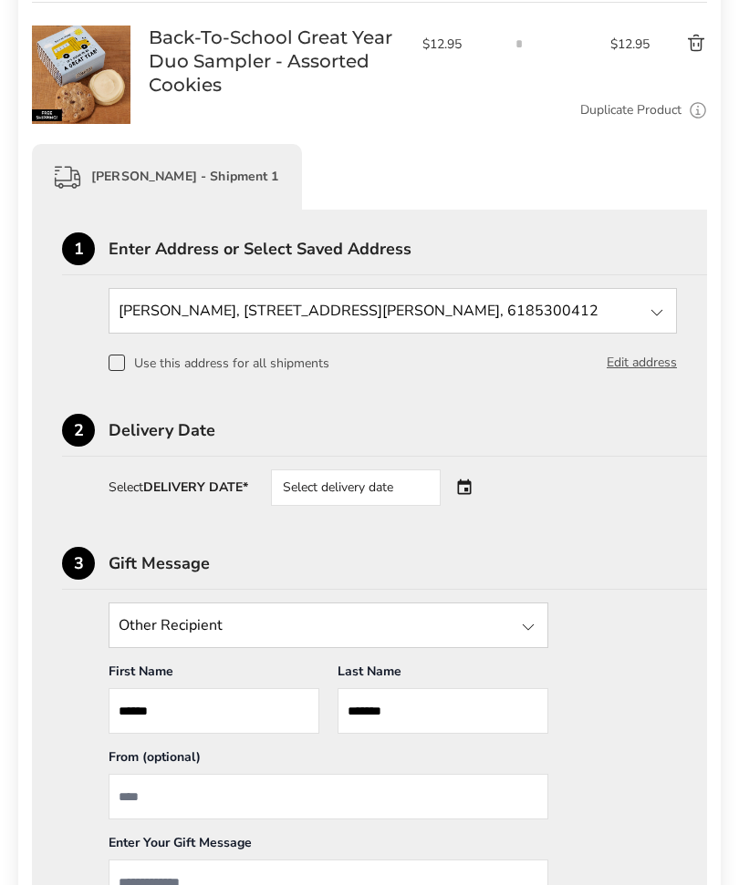
click at [642, 364] on button "Edit address" at bounding box center [641, 363] width 70 height 20
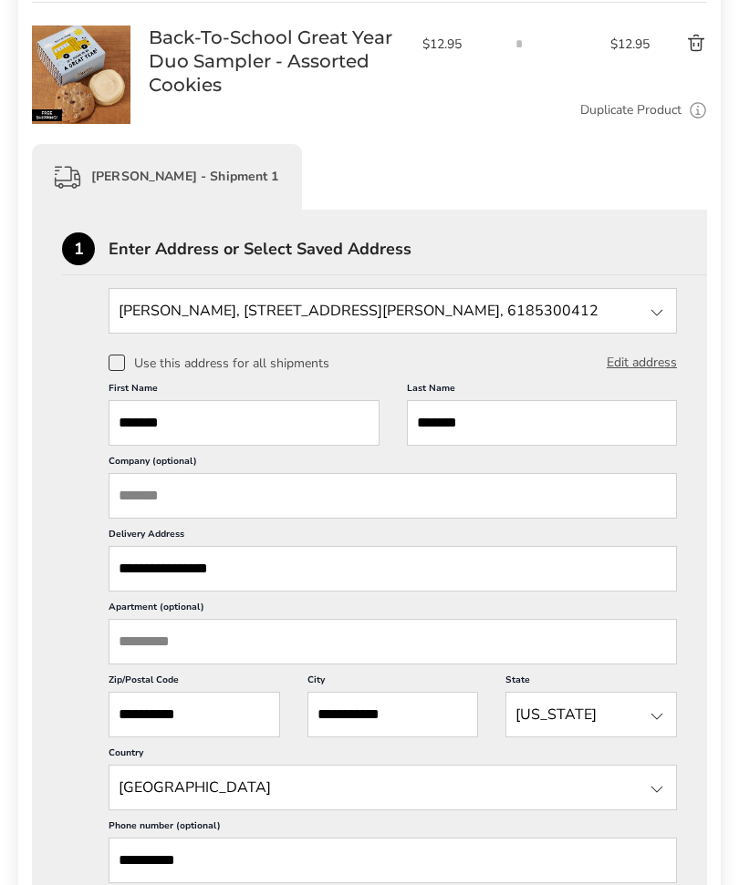
click at [254, 428] on input "*******" at bounding box center [244, 423] width 271 height 46
type input "*"
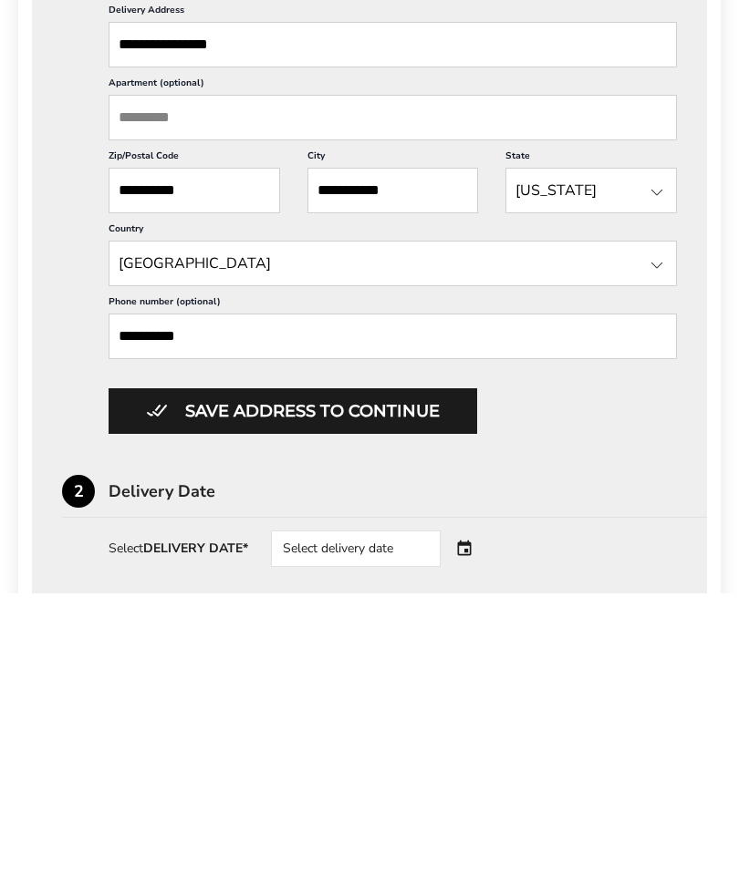
scroll to position [662, 0]
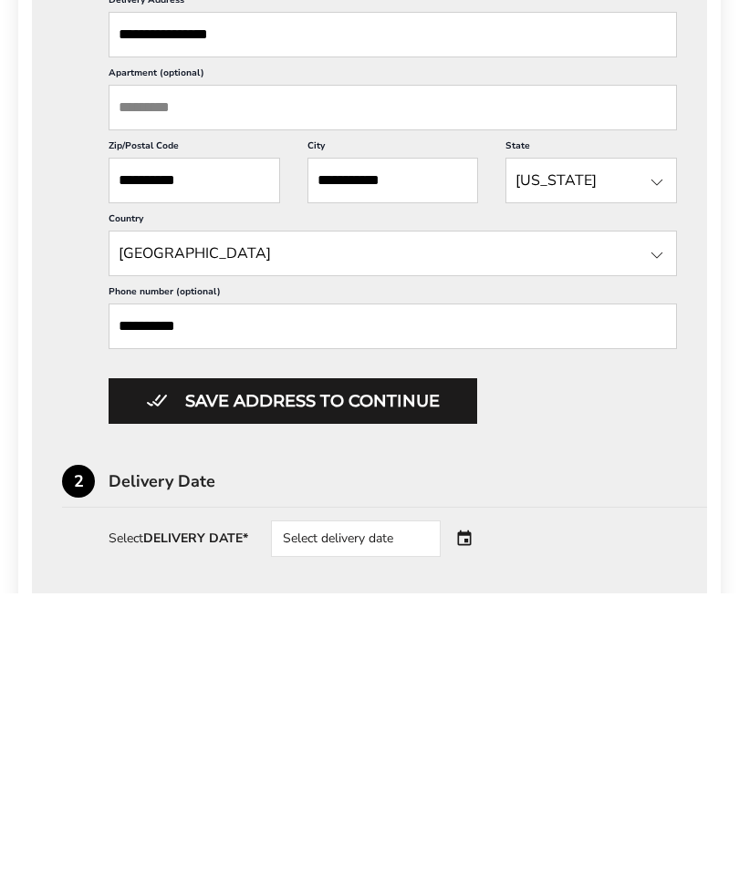
type input "******"
click at [409, 670] on button "Save address to continue" at bounding box center [293, 693] width 368 height 46
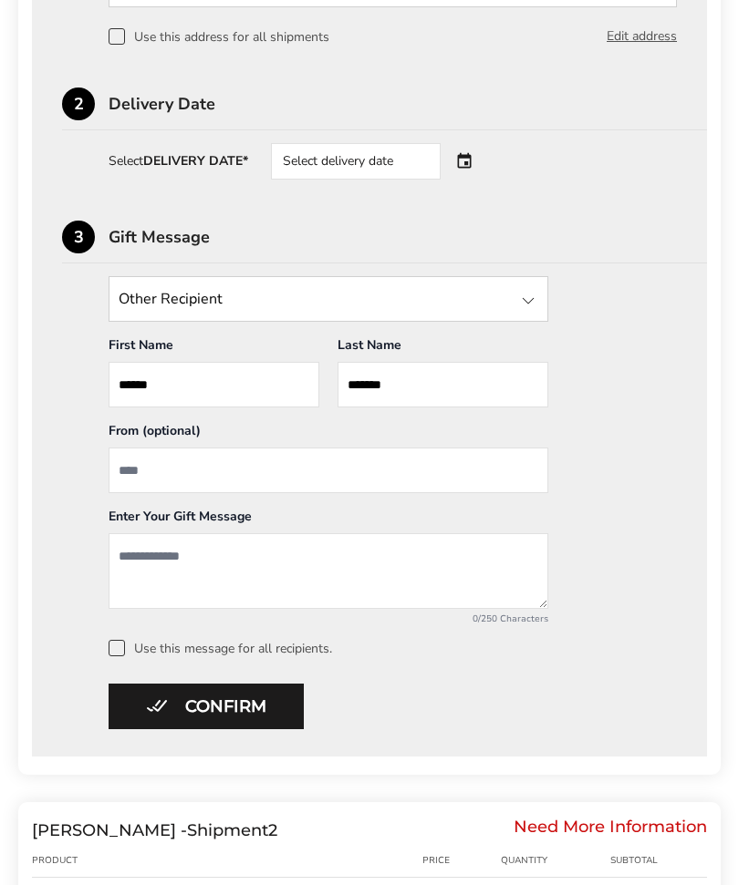
scroll to position [747, 0]
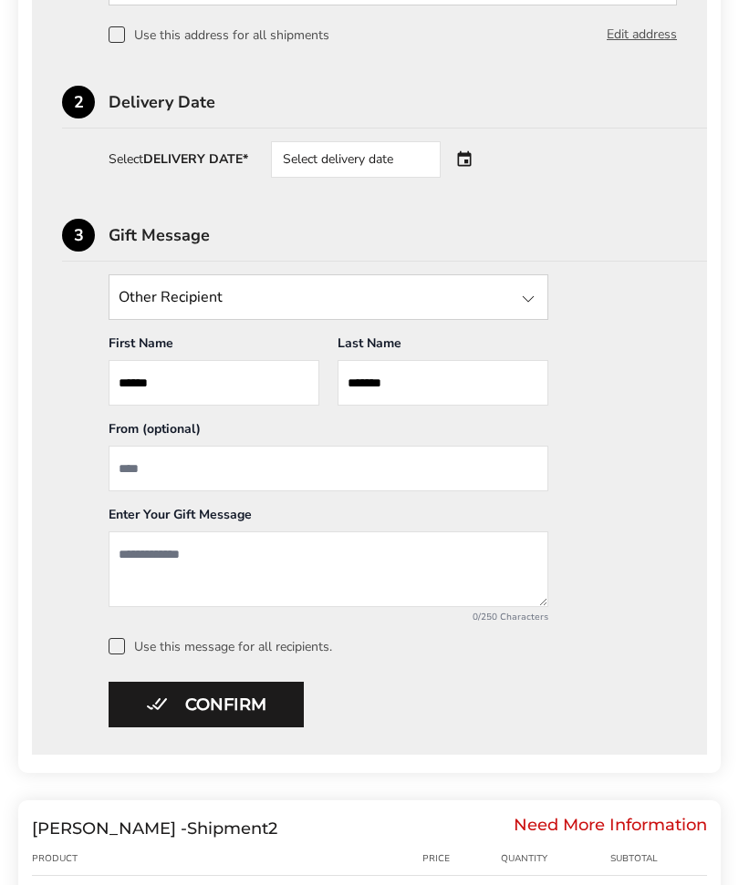
click at [380, 475] on input "From" at bounding box center [329, 470] width 440 height 46
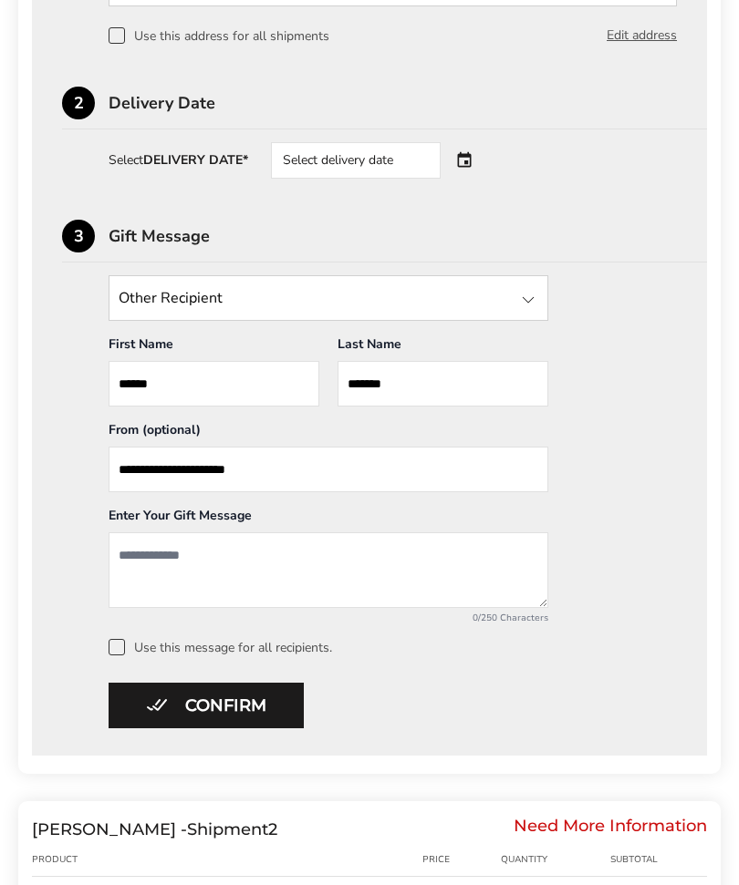
type input "**********"
click at [318, 545] on textarea "Add a message" at bounding box center [329, 571] width 440 height 76
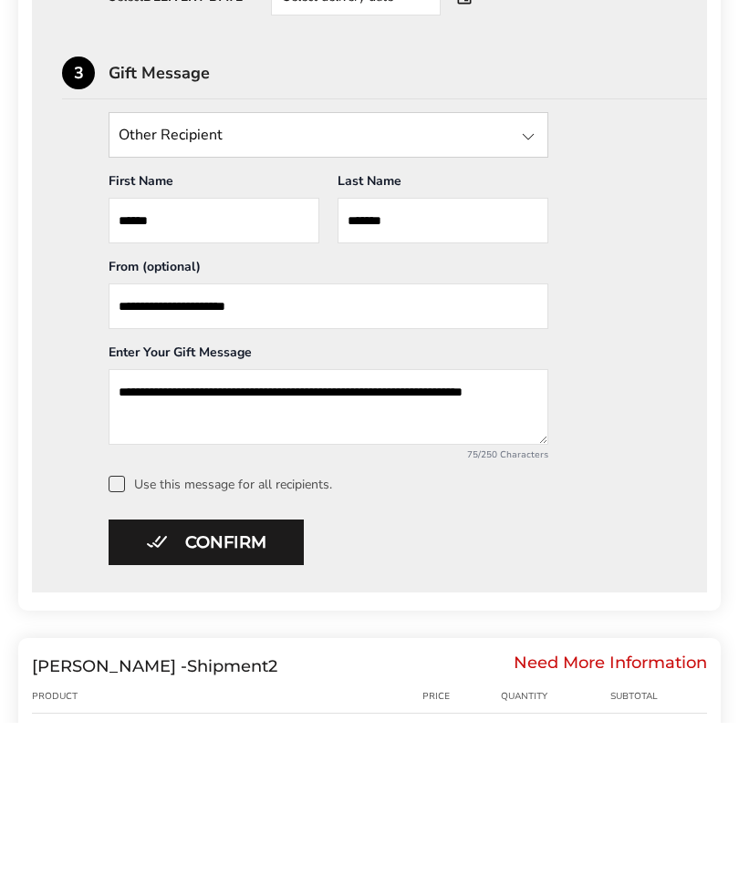
type textarea "**********"
click at [255, 683] on button "Confirm" at bounding box center [206, 706] width 195 height 46
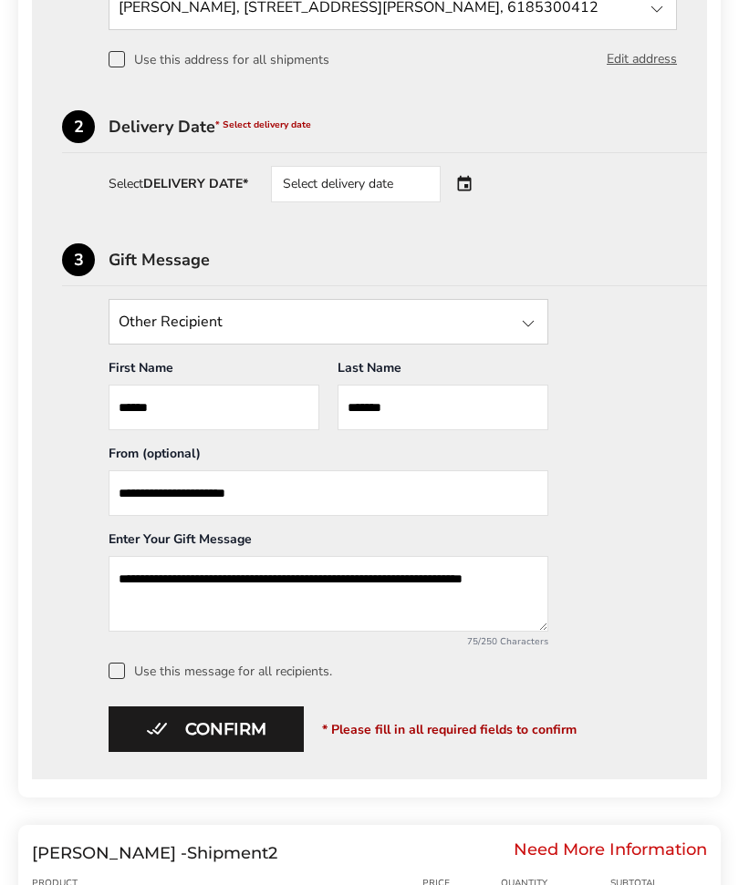
scroll to position [722, 0]
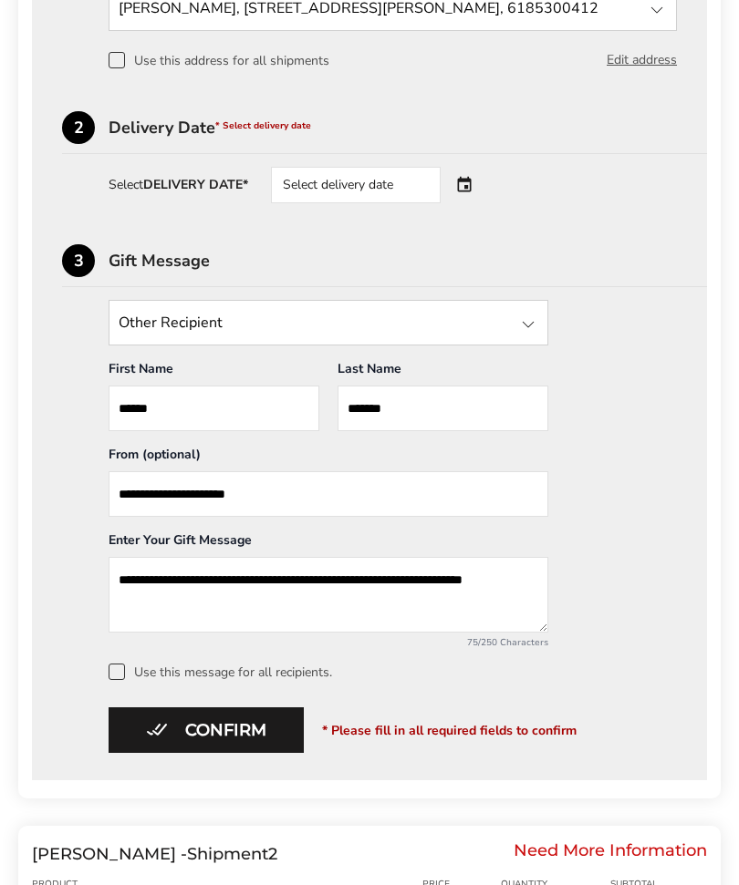
click at [381, 192] on div "Select delivery date" at bounding box center [356, 185] width 170 height 36
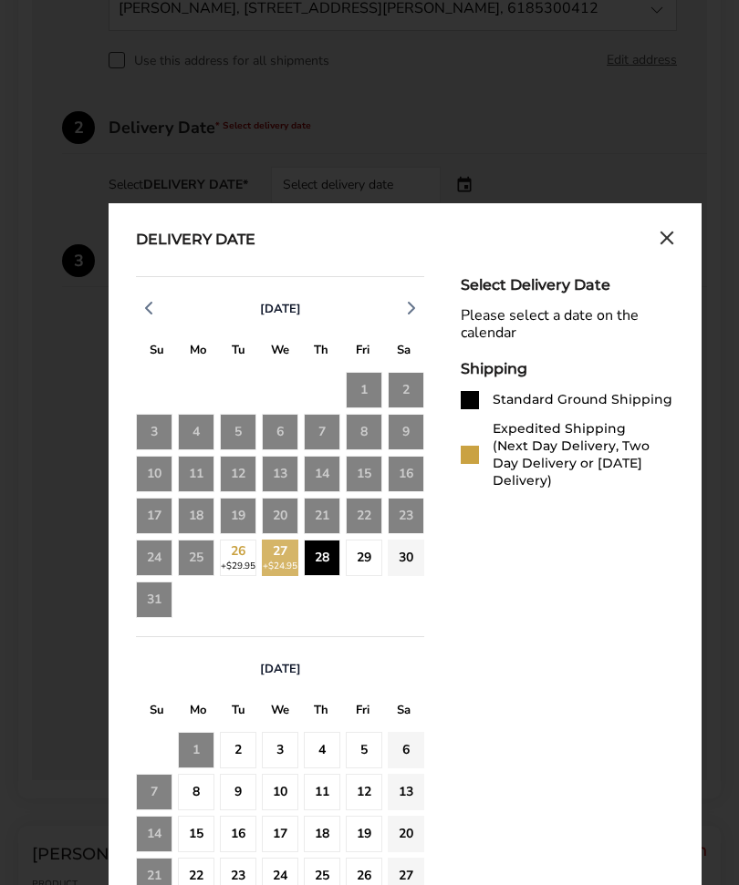
click at [327, 564] on div "28" at bounding box center [322, 558] width 36 height 36
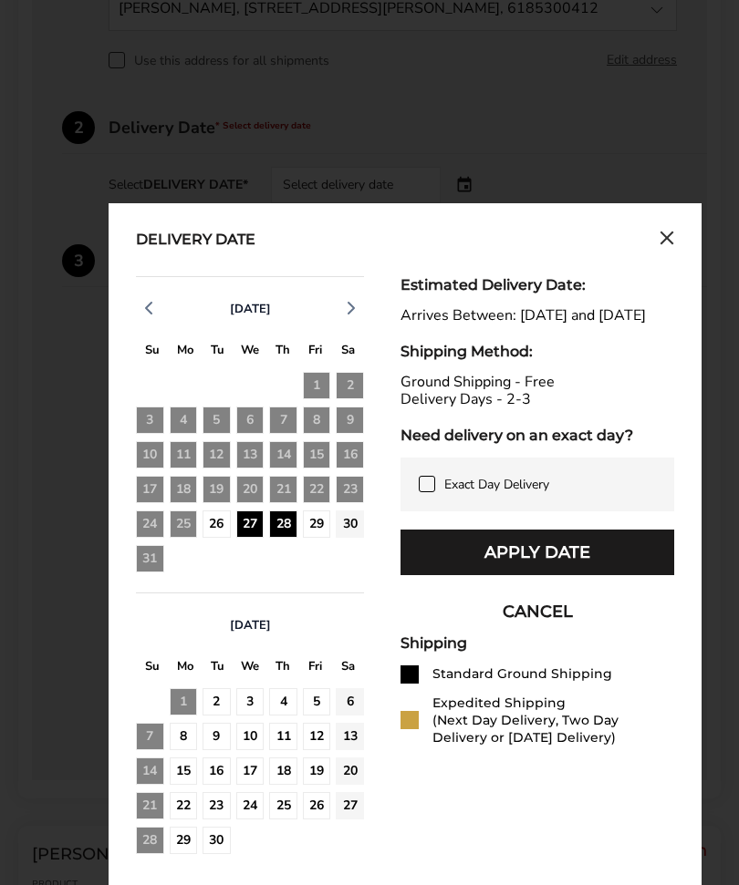
click at [587, 567] on button "Apply Date" at bounding box center [537, 553] width 274 height 46
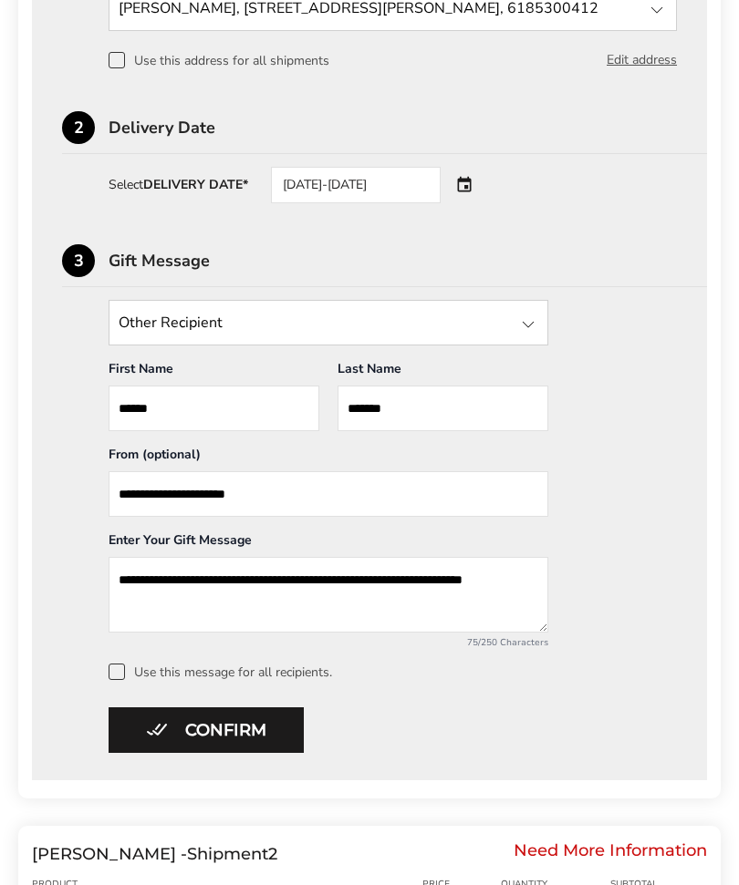
click at [223, 723] on button "Confirm" at bounding box center [206, 731] width 195 height 46
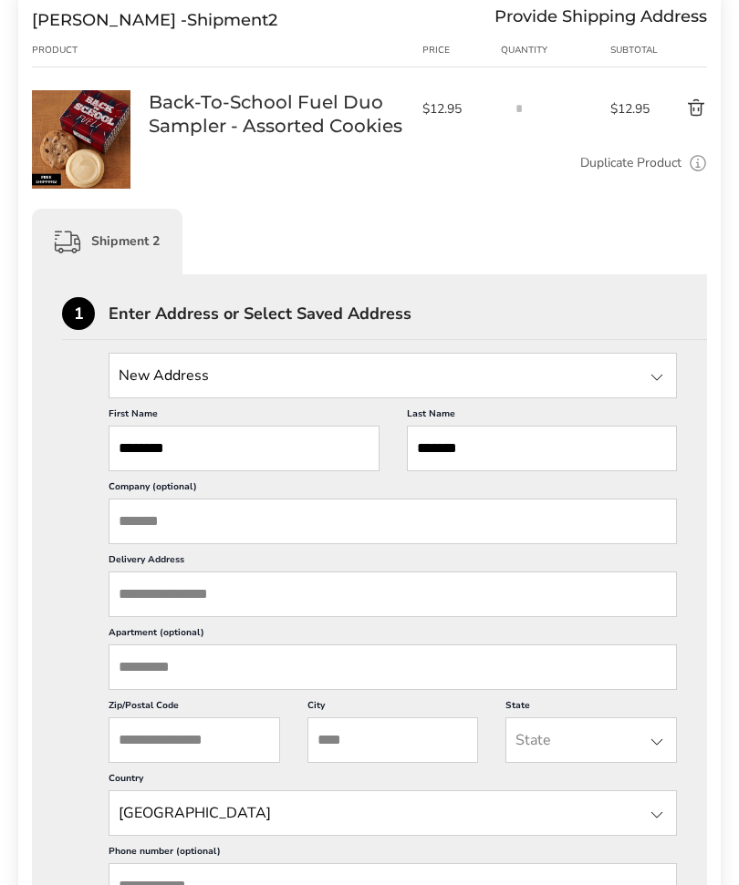
click at [647, 383] on div at bounding box center [657, 378] width 22 height 22
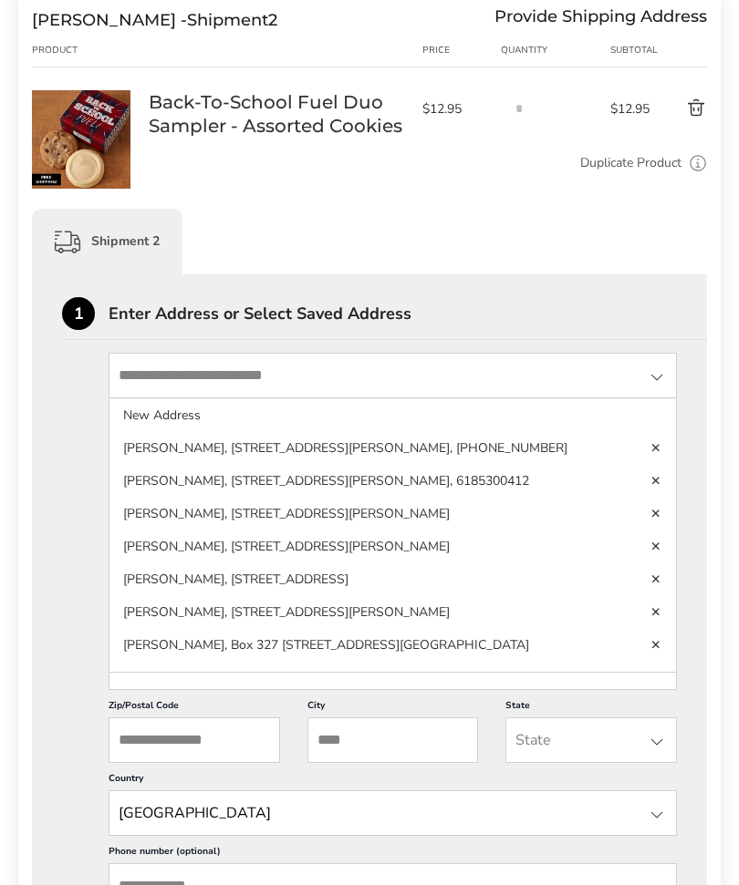
click at [529, 498] on li "[PERSON_NAME], [STREET_ADDRESS][PERSON_NAME], 6185300412" at bounding box center [392, 514] width 566 height 33
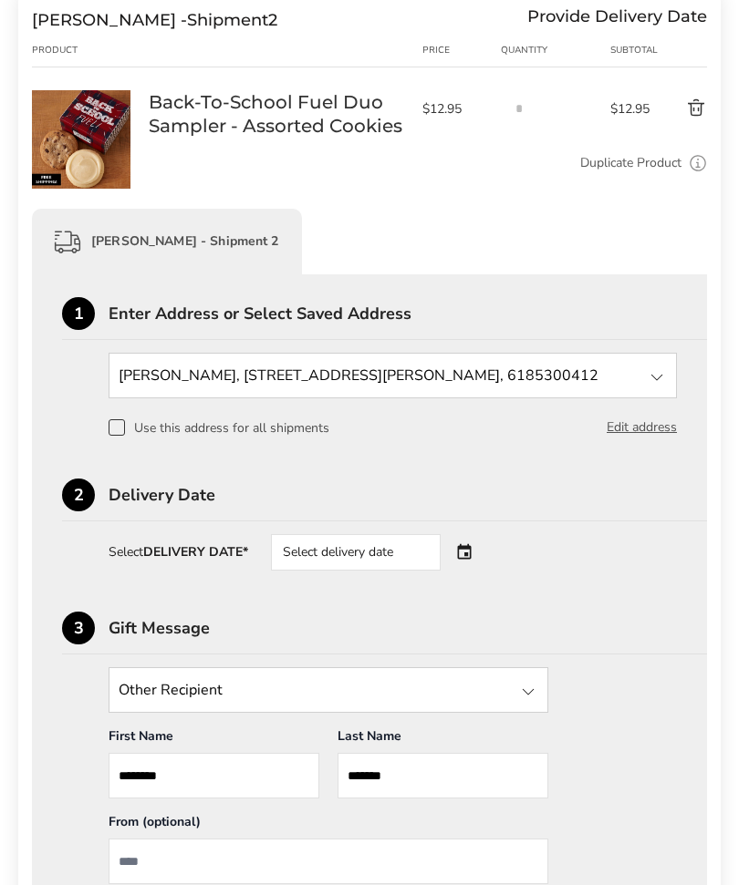
click at [409, 564] on div "Select delivery date" at bounding box center [356, 552] width 170 height 36
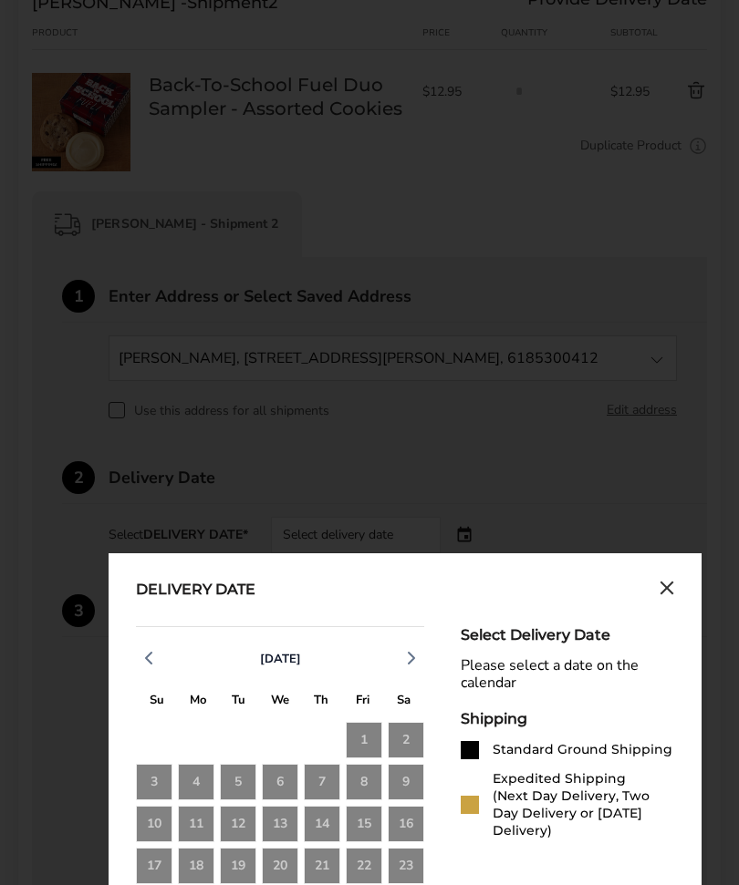
scroll to position [784, 0]
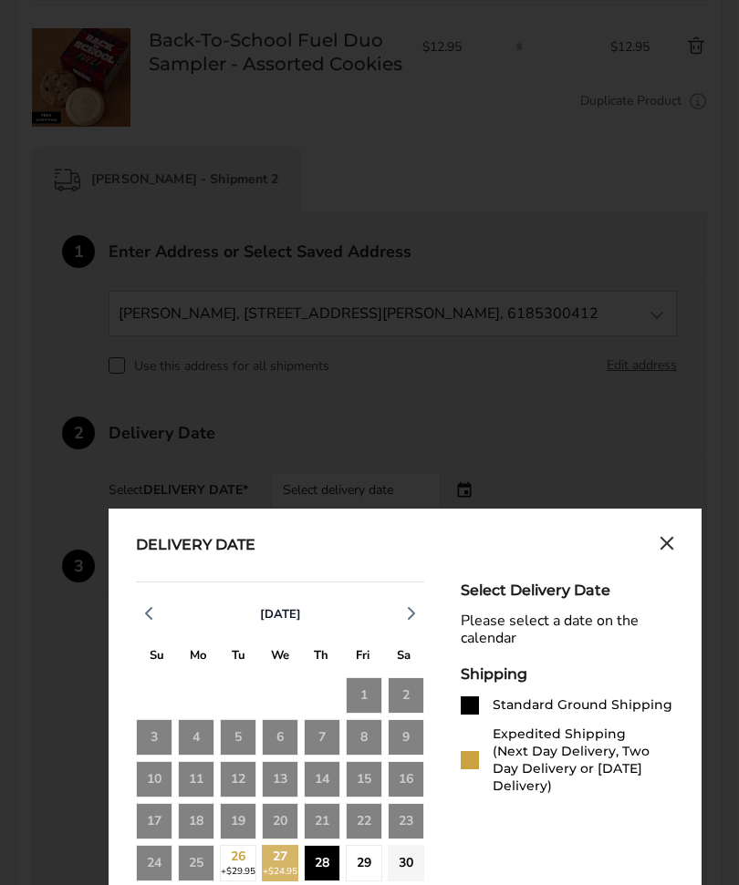
click at [327, 878] on div "28" at bounding box center [322, 863] width 36 height 36
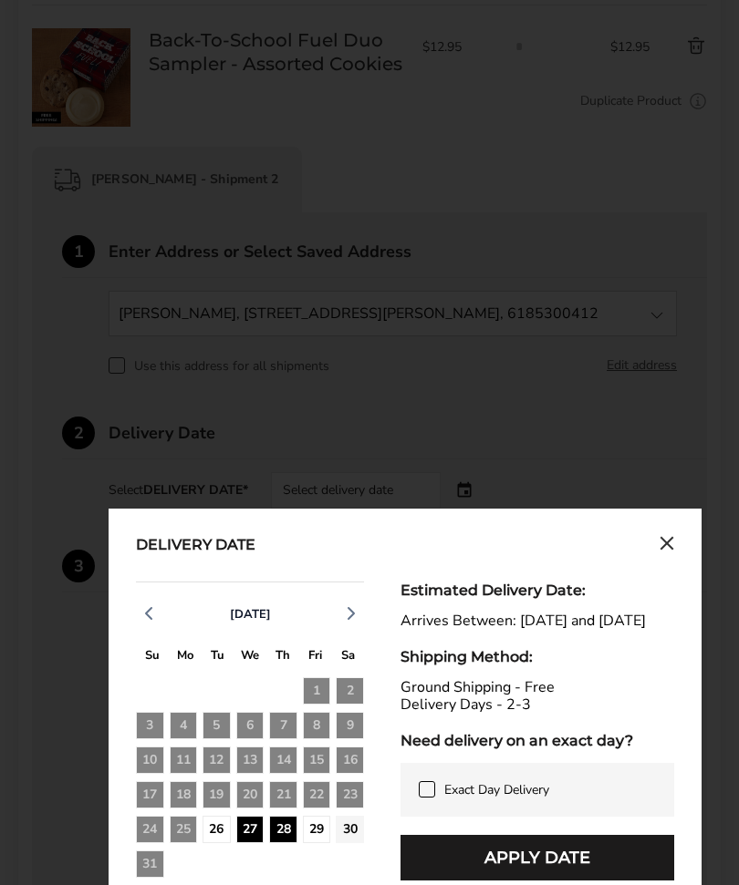
click at [491, 881] on button "Apply Date" at bounding box center [537, 858] width 274 height 46
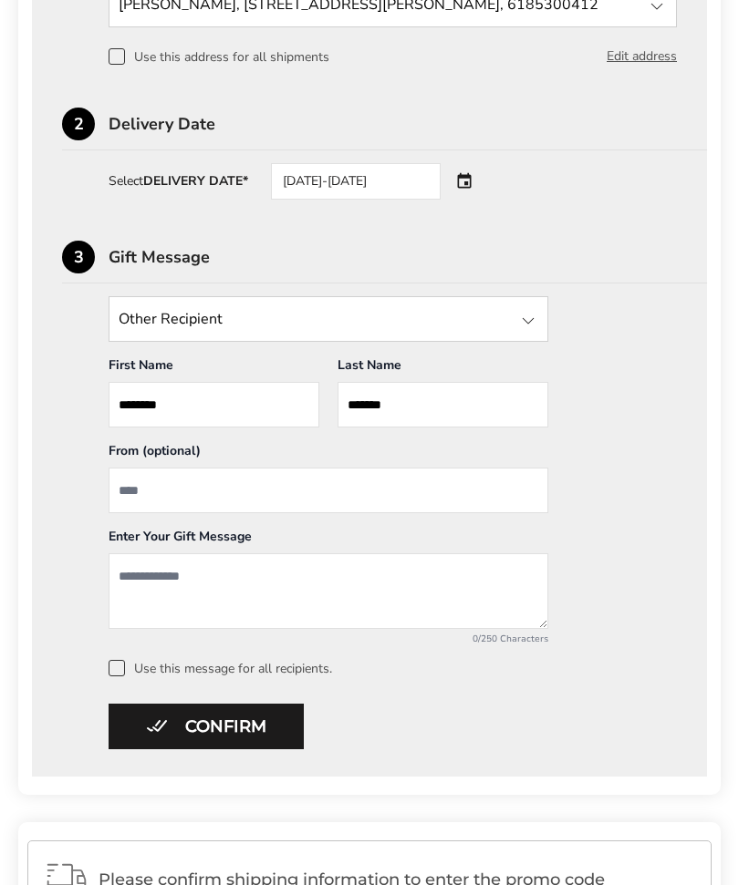
scroll to position [1134, 0]
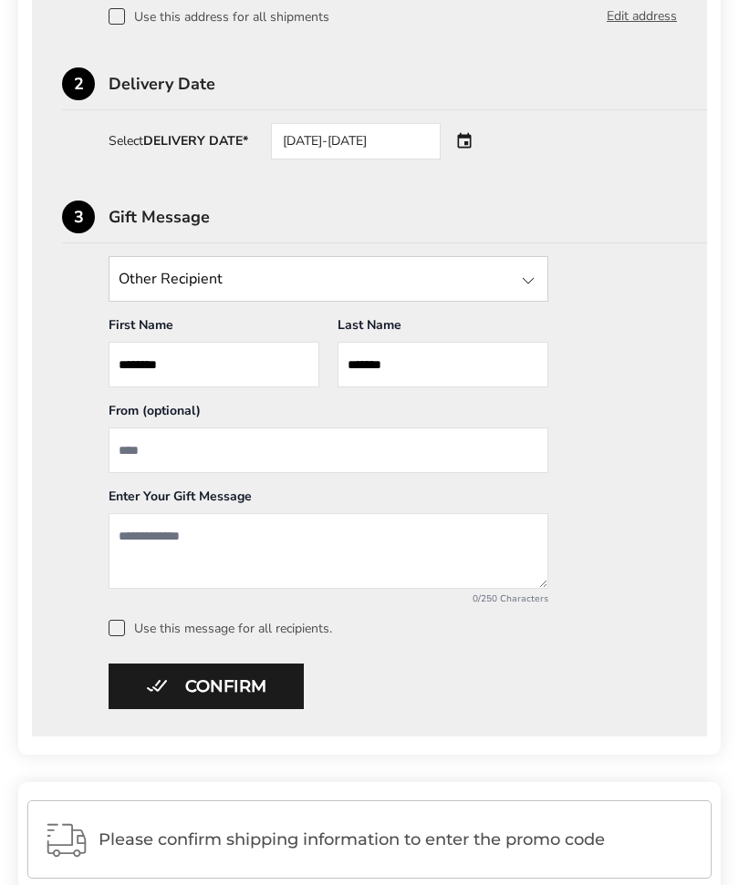
click at [498, 302] on input "State" at bounding box center [329, 279] width 440 height 46
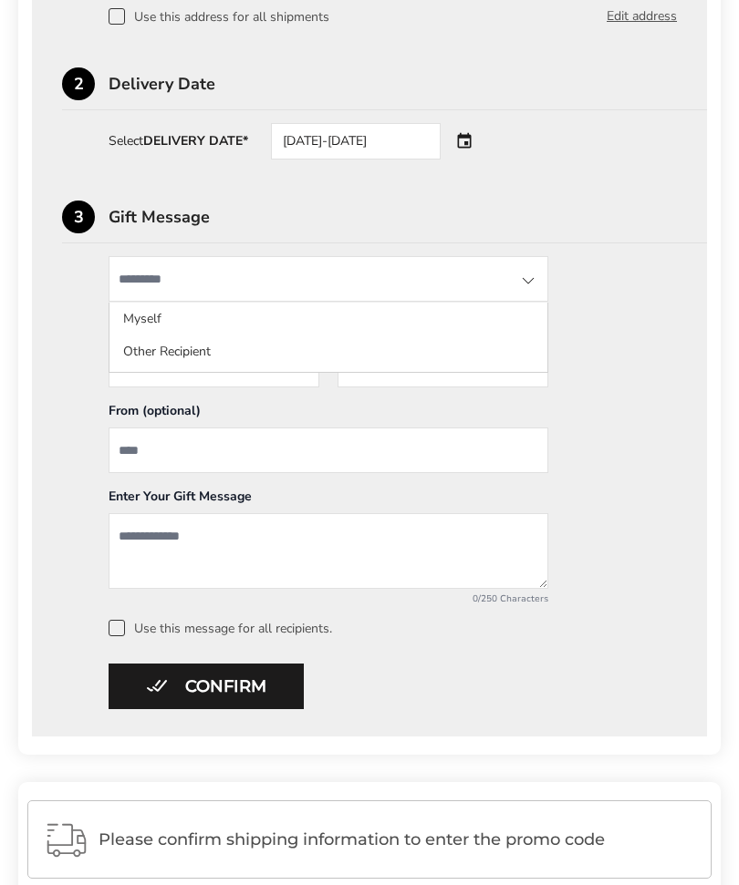
click at [625, 385] on div "Other Recipient Myself Other Recipient First Name * Enter recipient name ******…" at bounding box center [369, 446] width 615 height 380
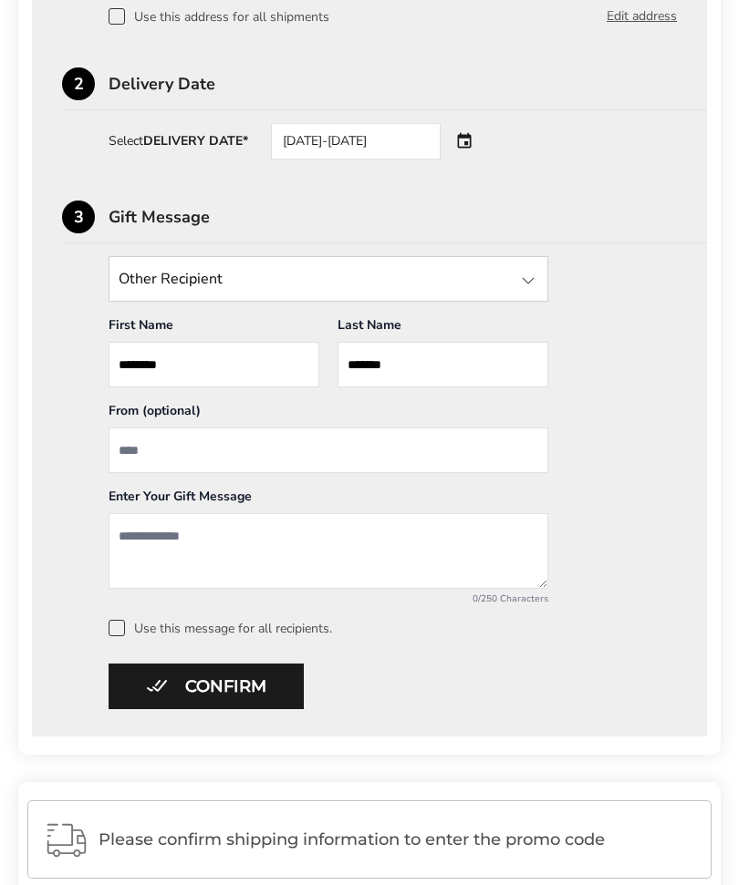
click at [393, 467] on input "From" at bounding box center [329, 451] width 440 height 46
type input "**********"
click at [329, 549] on textarea "Add a message" at bounding box center [329, 551] width 440 height 76
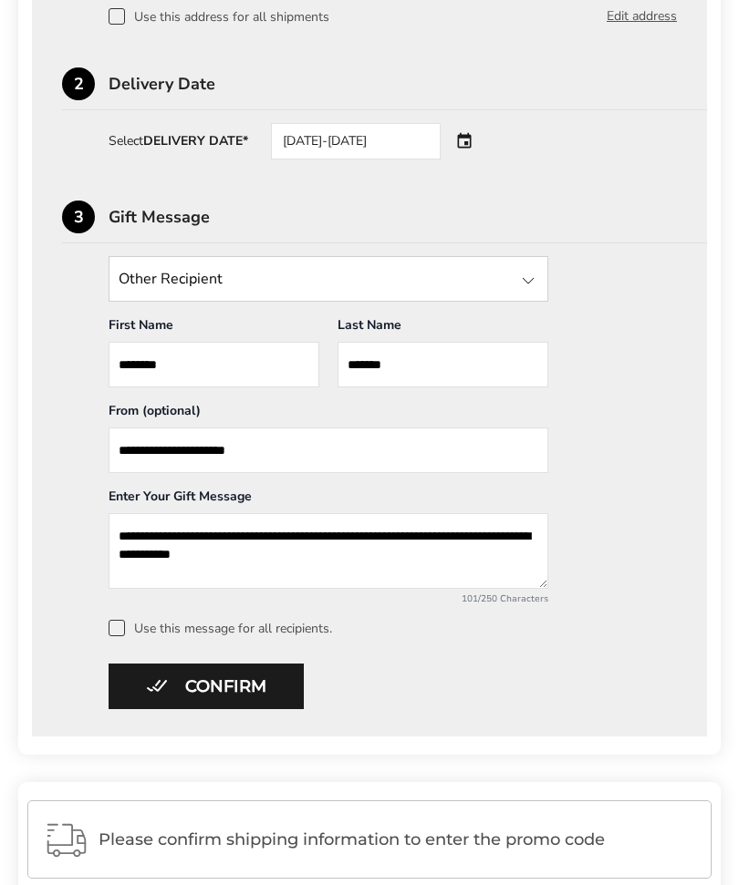
type textarea "**********"
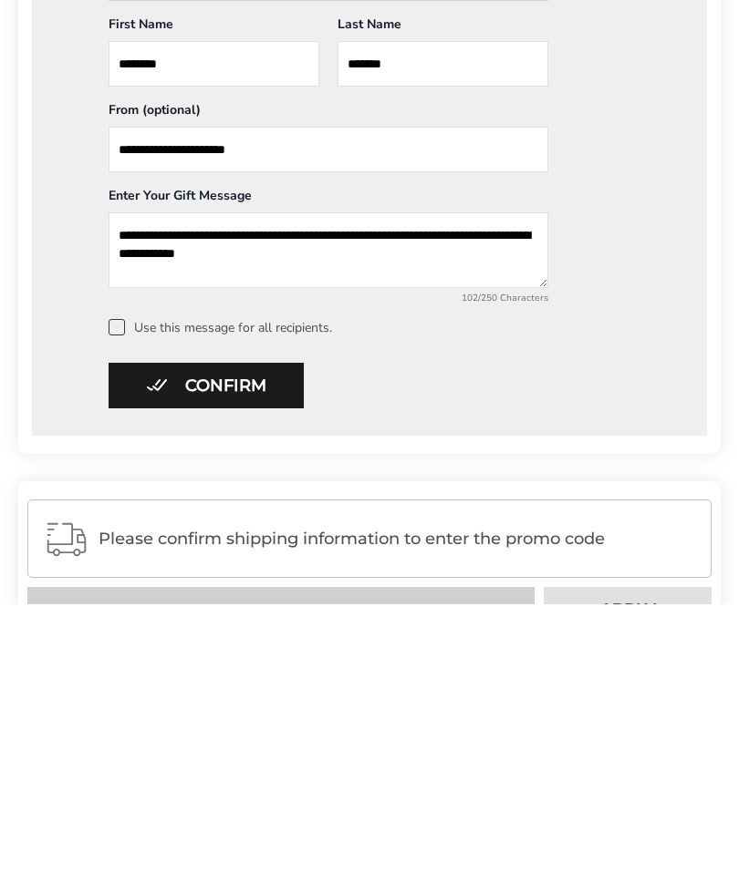
scroll to position [1196, 0]
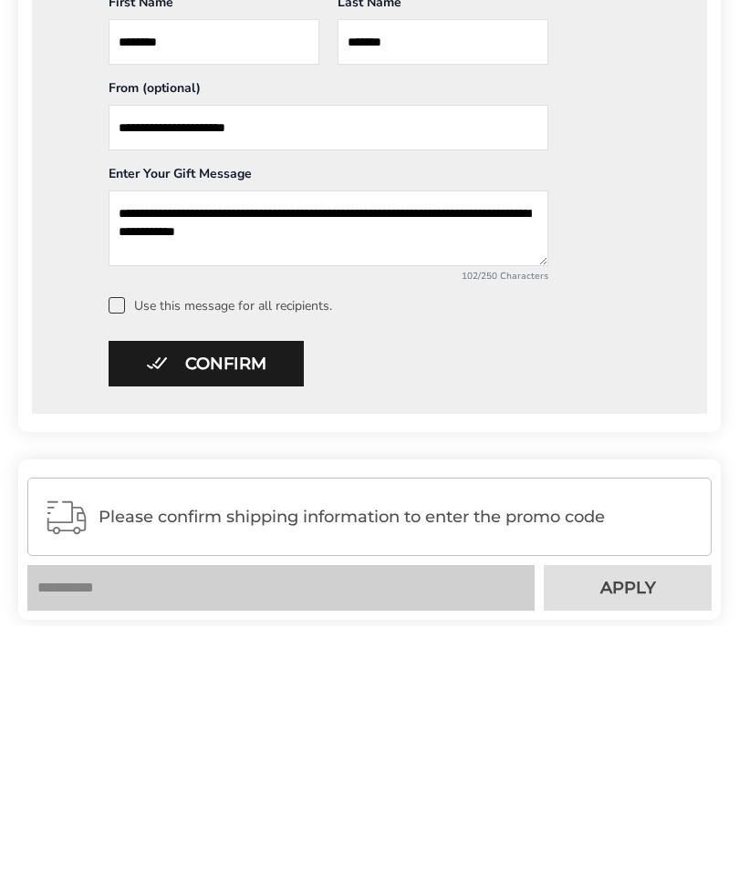
click at [239, 601] on button "Confirm" at bounding box center [206, 624] width 195 height 46
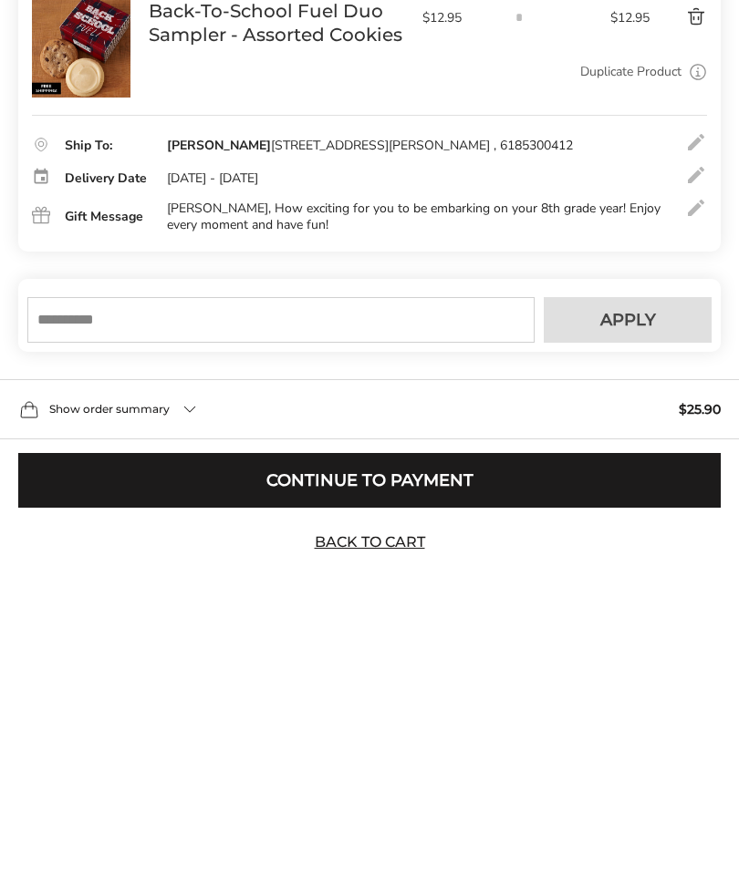
scroll to position [519, 0]
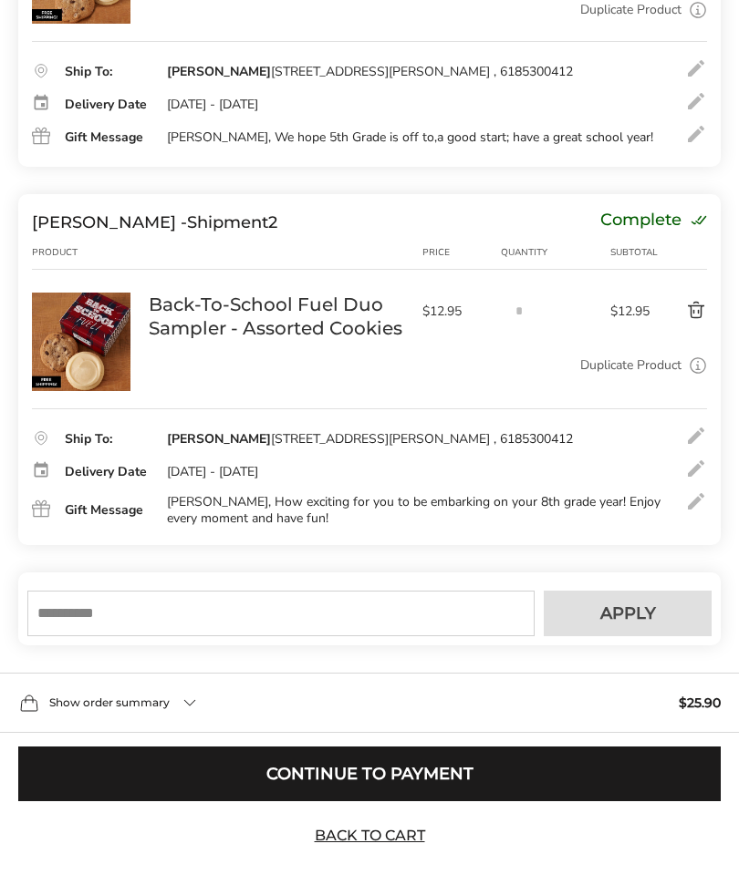
click at [696, 447] on div at bounding box center [696, 437] width 22 height 22
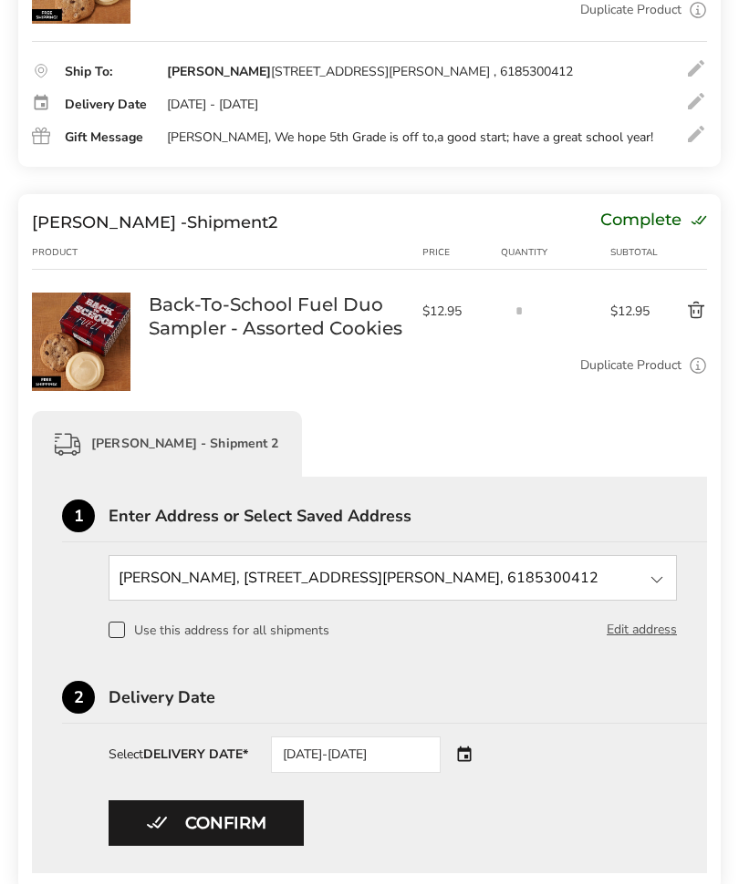
scroll to position [520, 0]
click at [639, 640] on button "Edit address" at bounding box center [641, 630] width 70 height 20
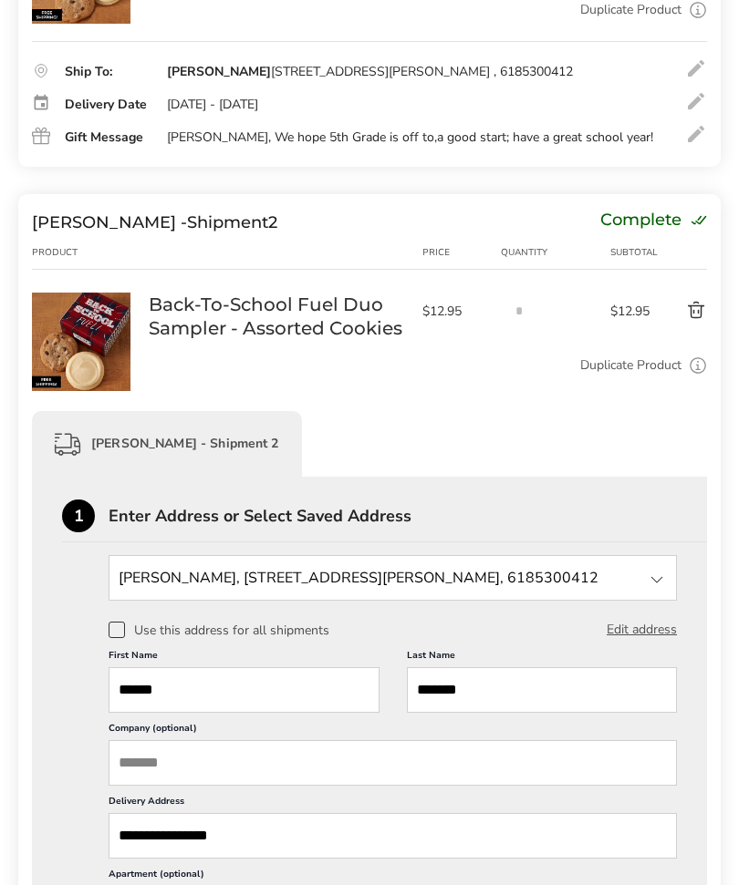
click at [274, 695] on input "******" at bounding box center [244, 691] width 271 height 46
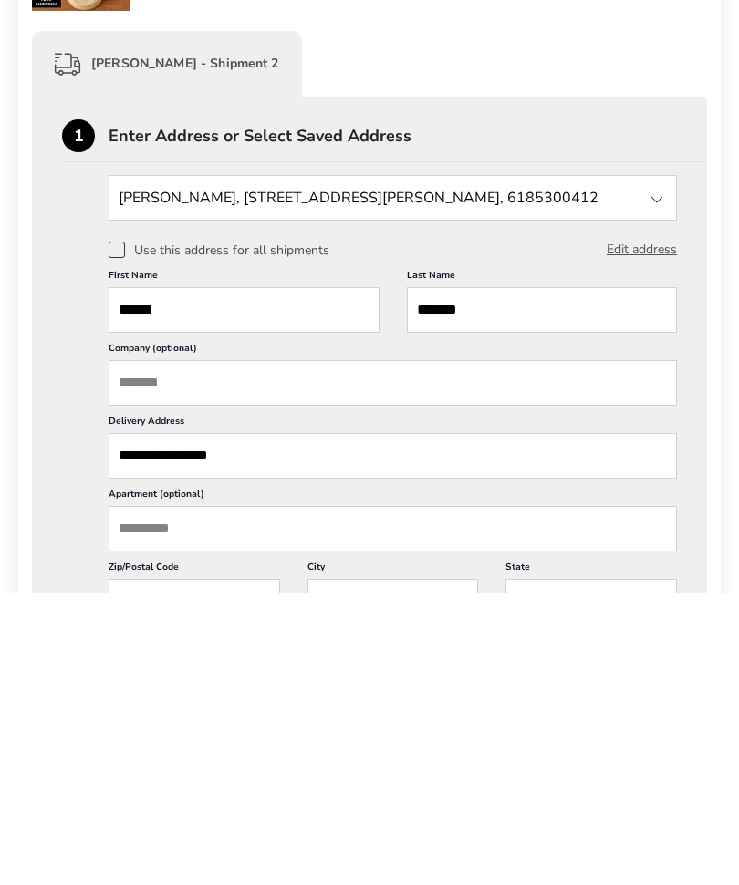
click at [283, 579] on input "******" at bounding box center [244, 602] width 271 height 46
type input "*"
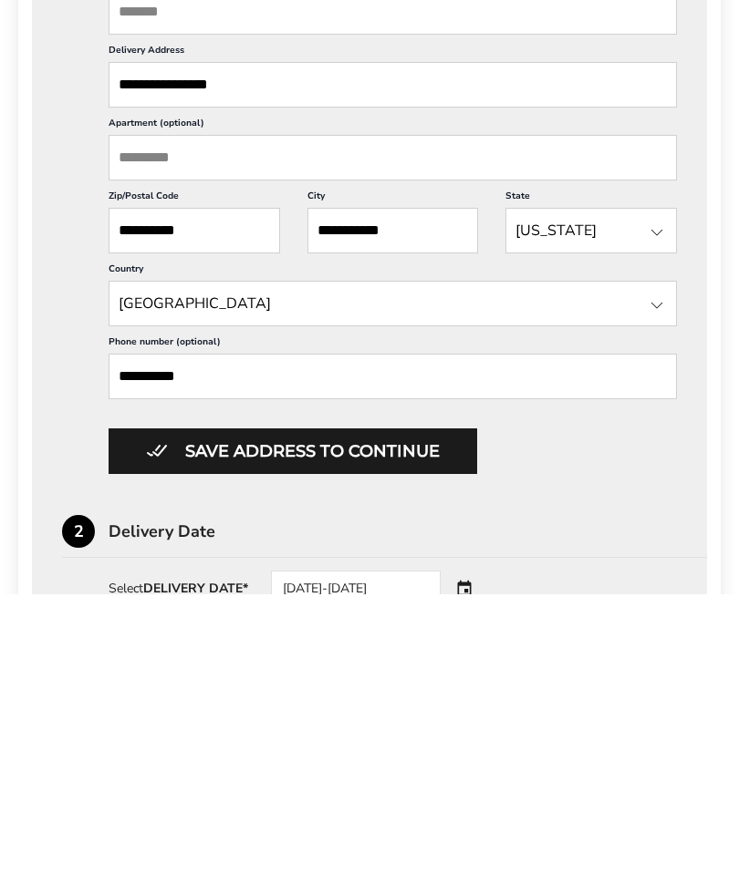
type input "*******"
click at [407, 720] on button "Save address to continue" at bounding box center [293, 743] width 368 height 46
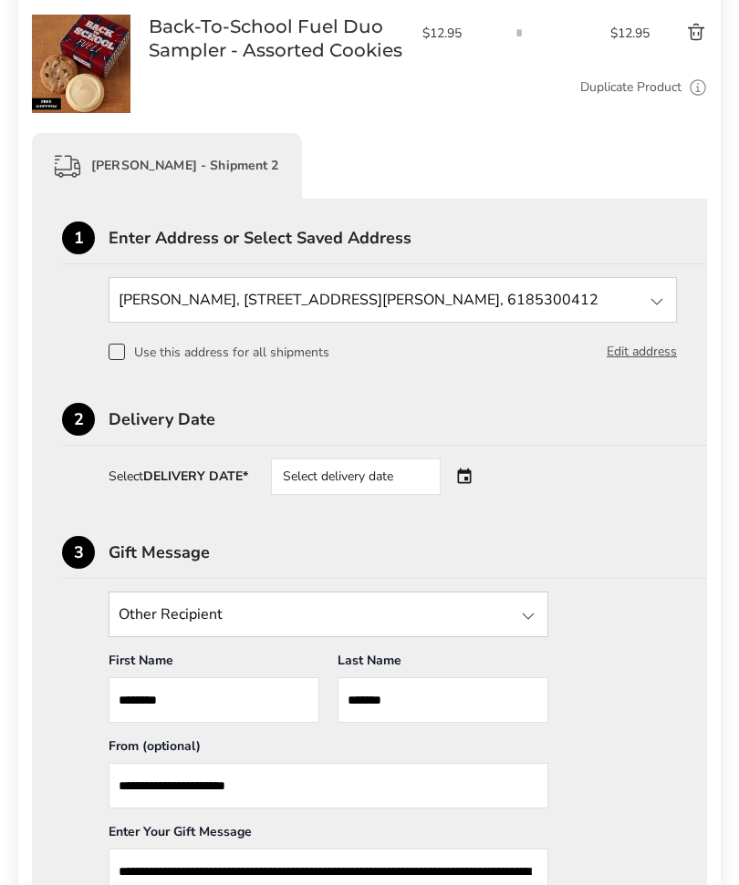
scroll to position [836, 0]
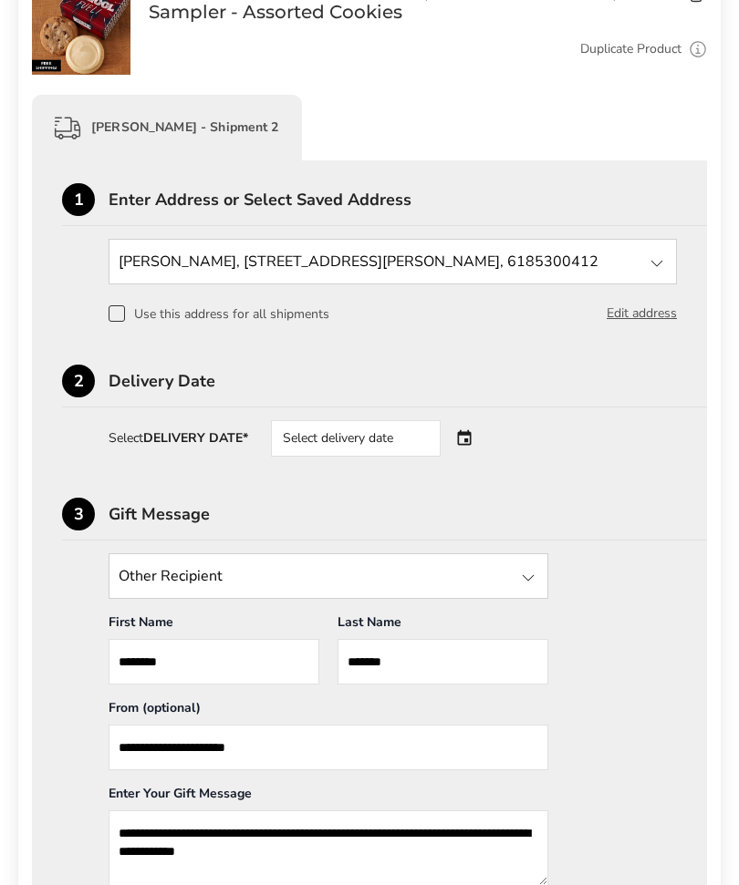
click at [400, 457] on div "Select delivery date" at bounding box center [356, 438] width 170 height 36
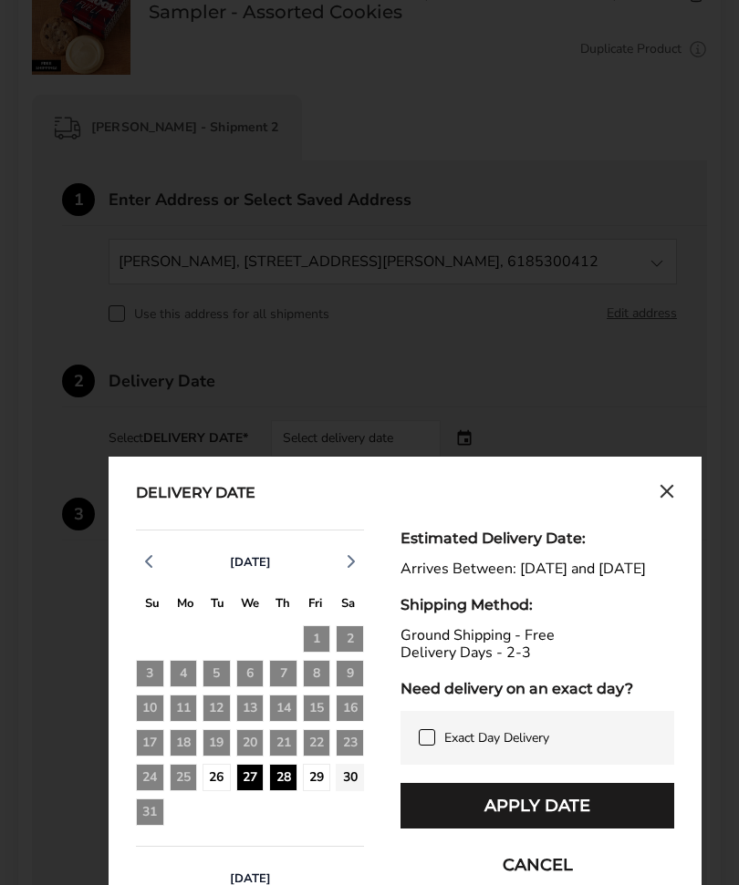
click at [269, 792] on div "28" at bounding box center [283, 778] width 28 height 28
click at [273, 792] on div "28" at bounding box center [283, 778] width 28 height 28
click at [529, 829] on button "Apply Date" at bounding box center [537, 806] width 274 height 46
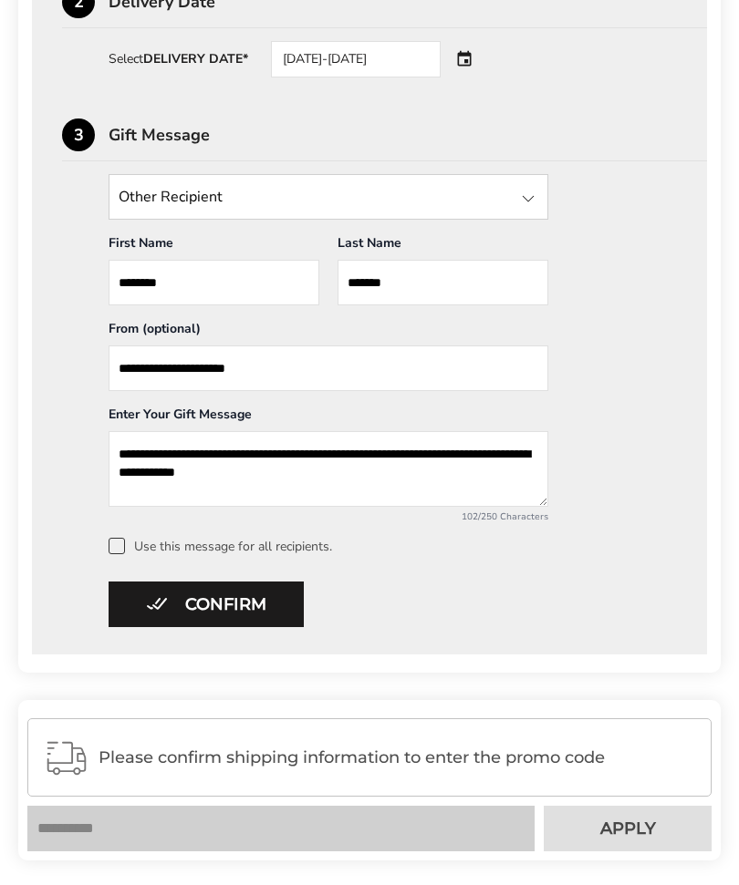
scroll to position [1216, 0]
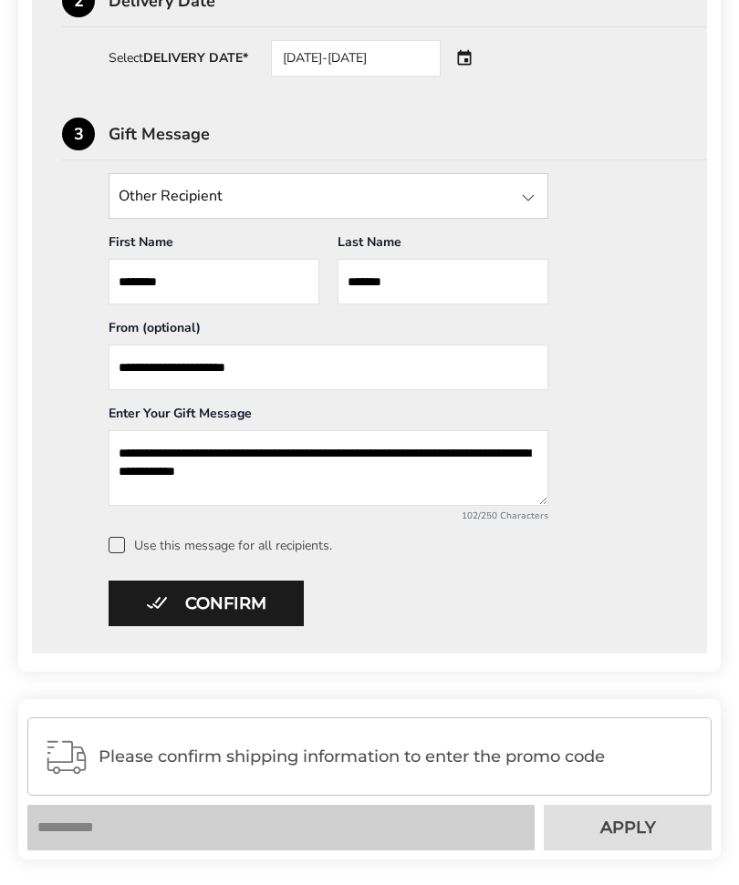
click at [243, 616] on button "Confirm" at bounding box center [206, 604] width 195 height 46
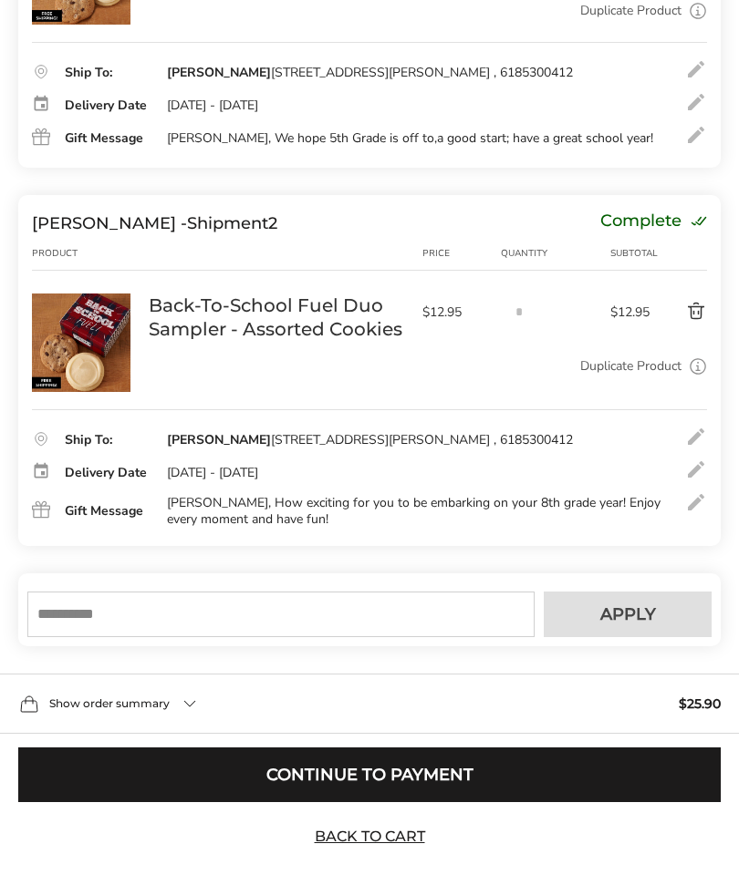
click at [512, 788] on button "Continue to Payment" at bounding box center [369, 775] width 702 height 55
